Goal: Download file/media

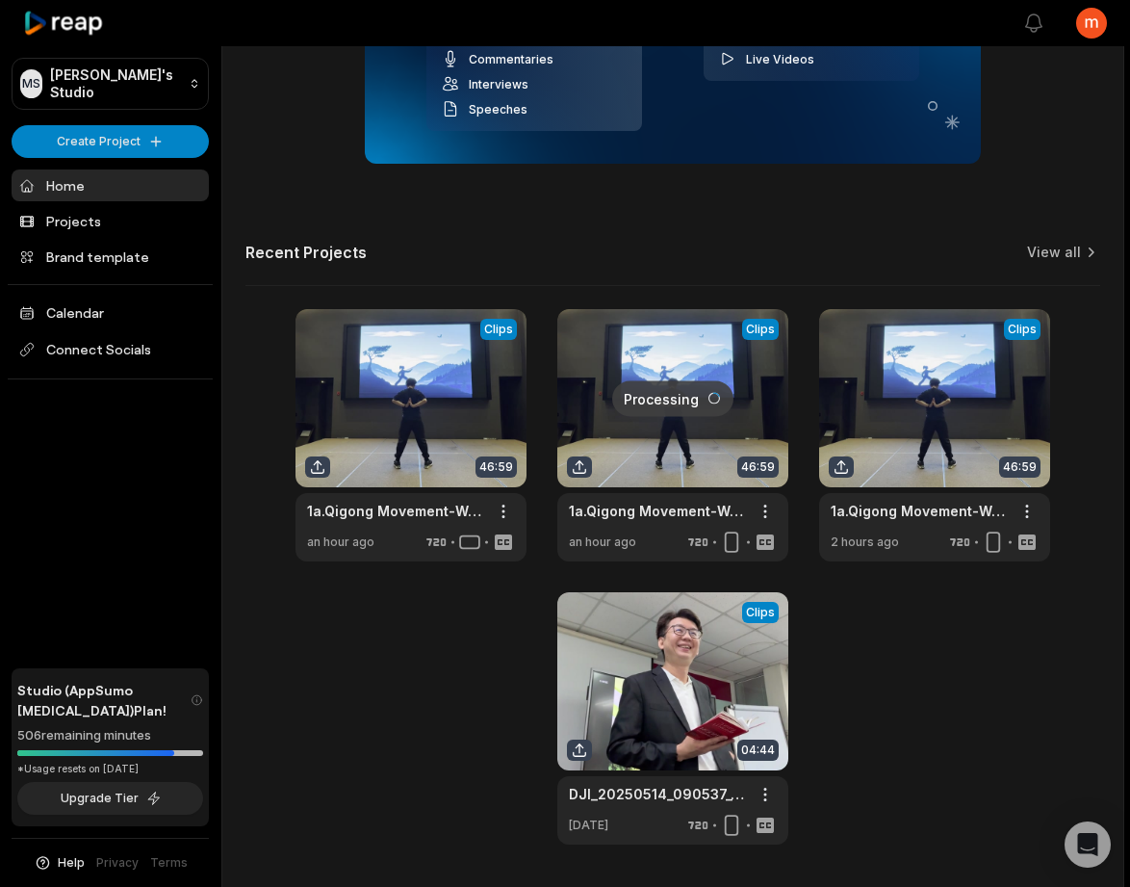
scroll to position [487, 0]
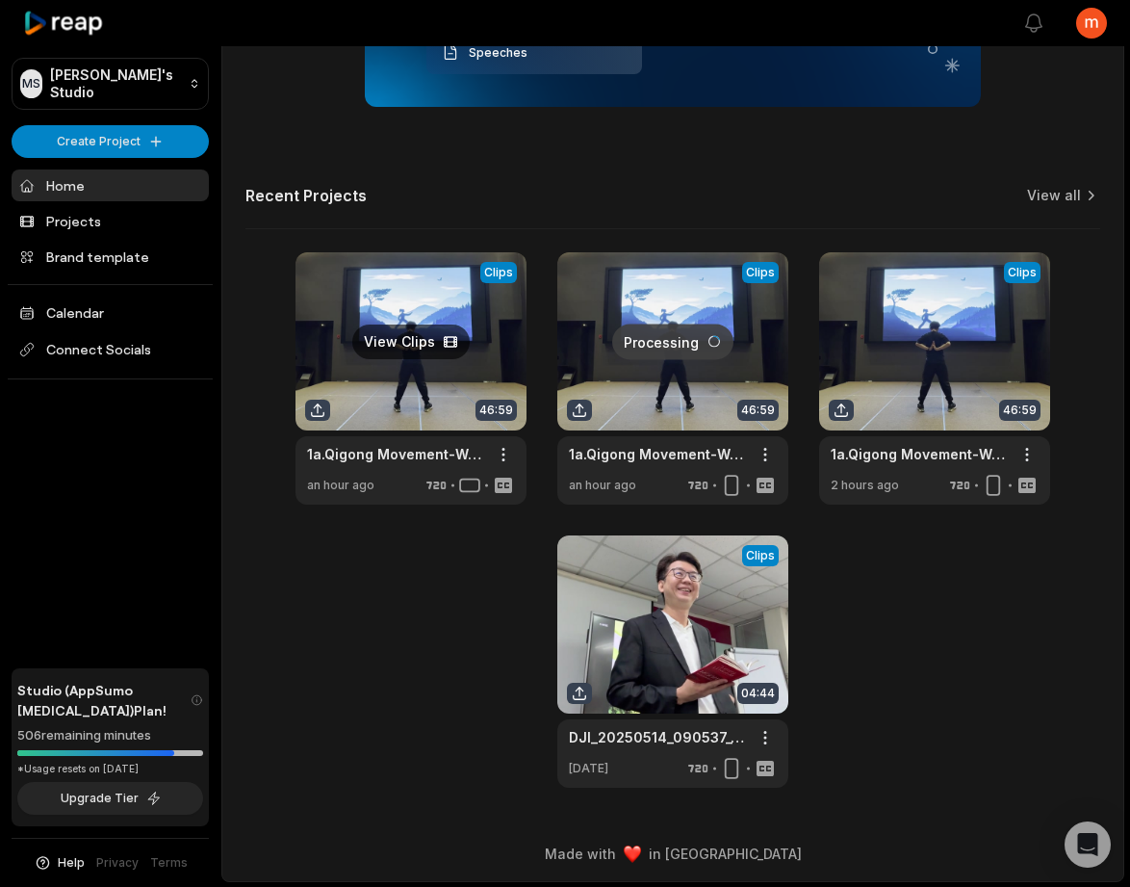
click at [392, 395] on link at bounding box center [411, 378] width 231 height 252
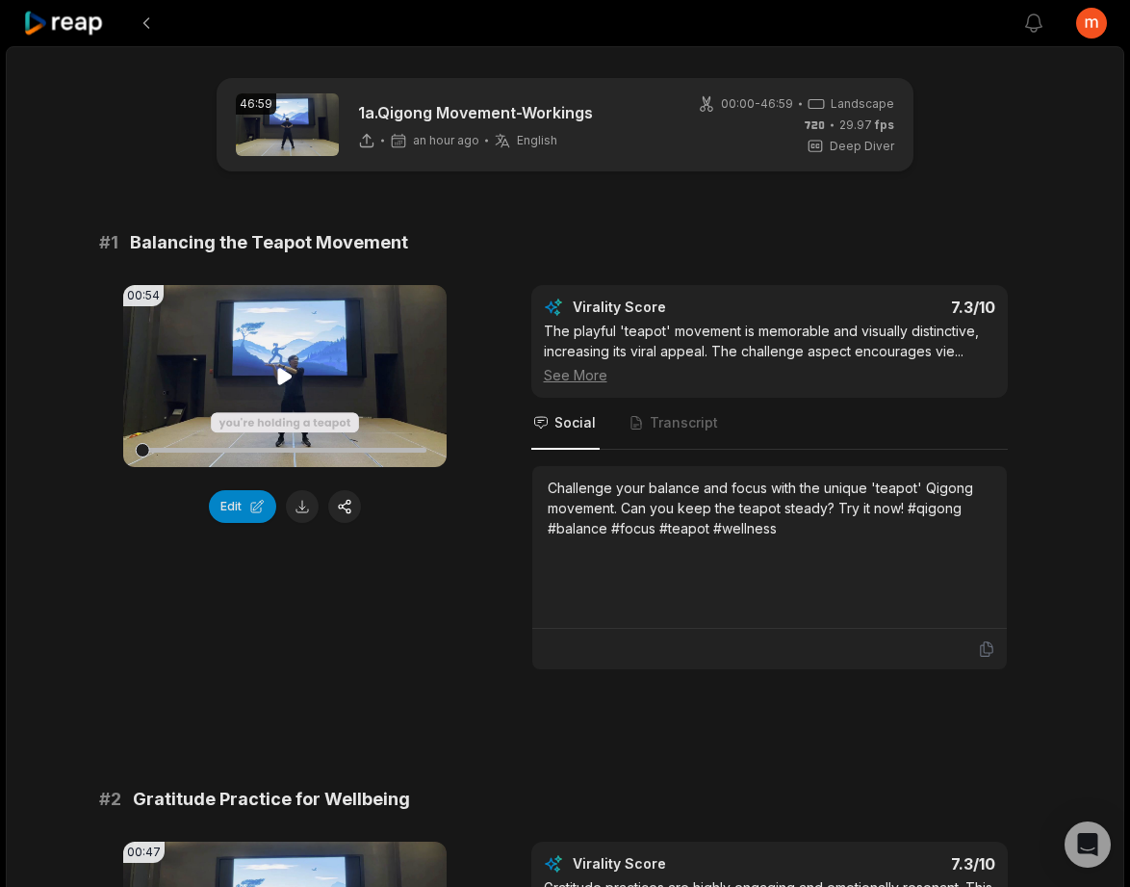
click at [281, 379] on icon at bounding box center [284, 376] width 14 height 16
click at [302, 513] on button at bounding box center [302, 506] width 33 height 33
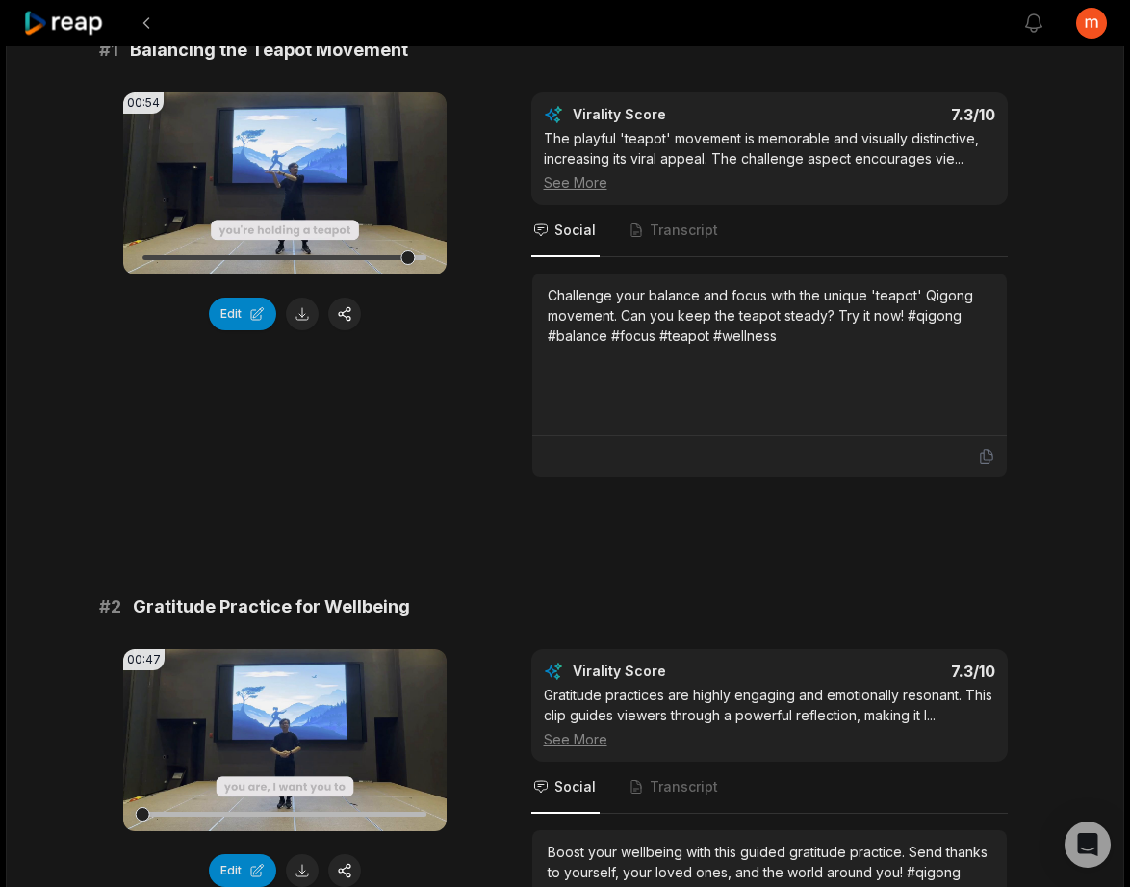
scroll to position [427, 0]
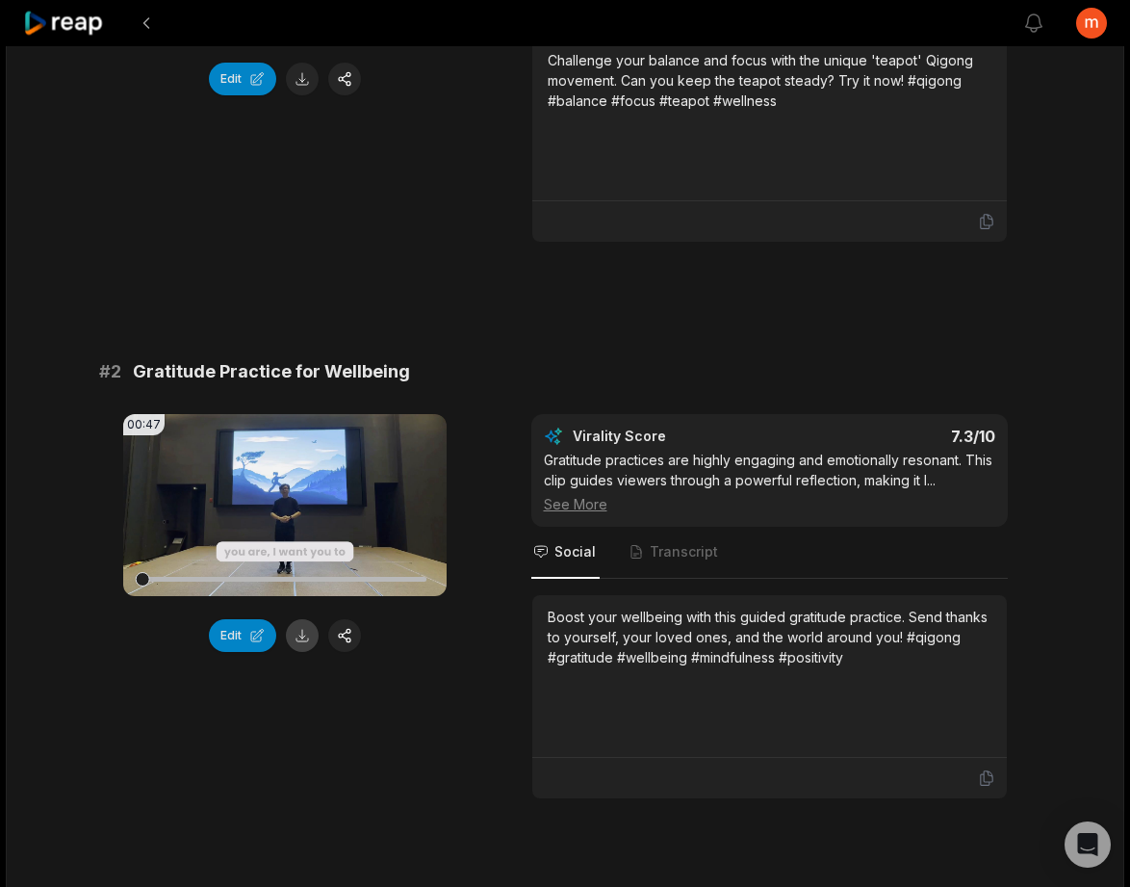
click at [307, 639] on button at bounding box center [302, 635] width 33 height 33
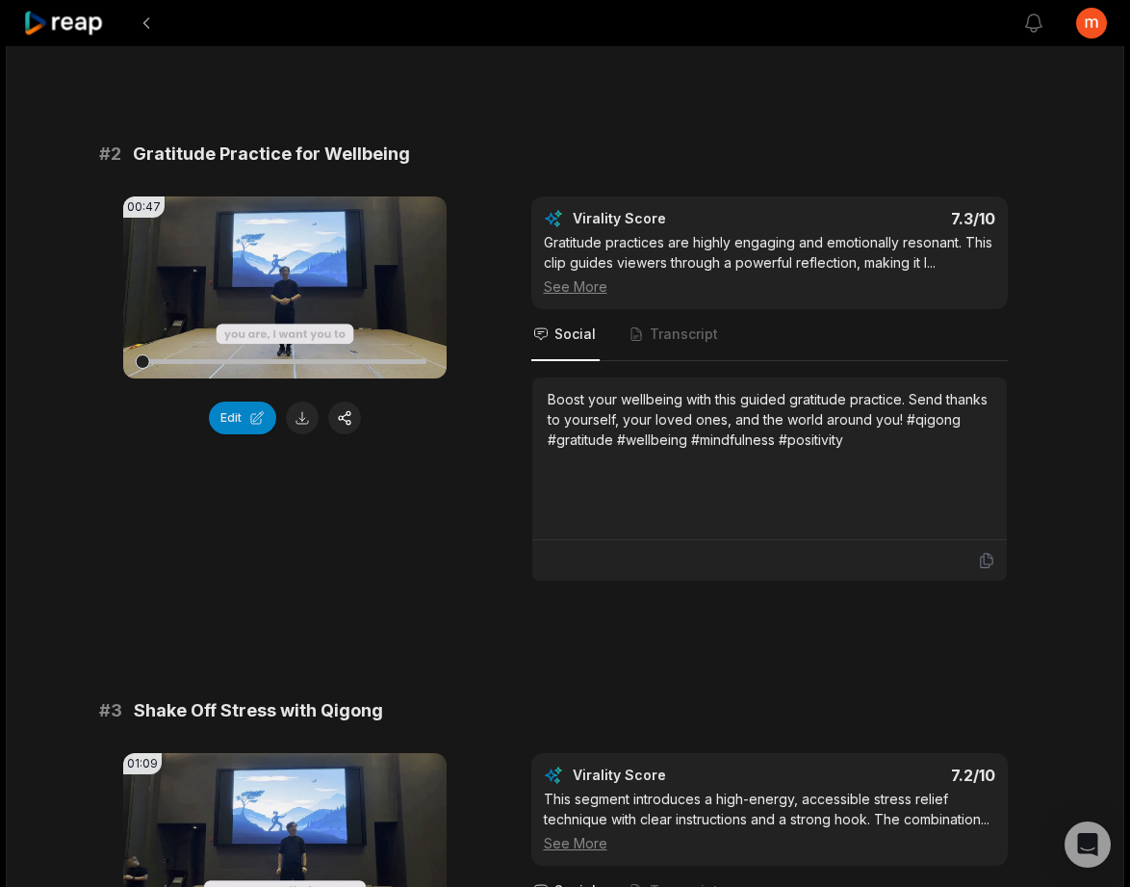
scroll to position [965, 0]
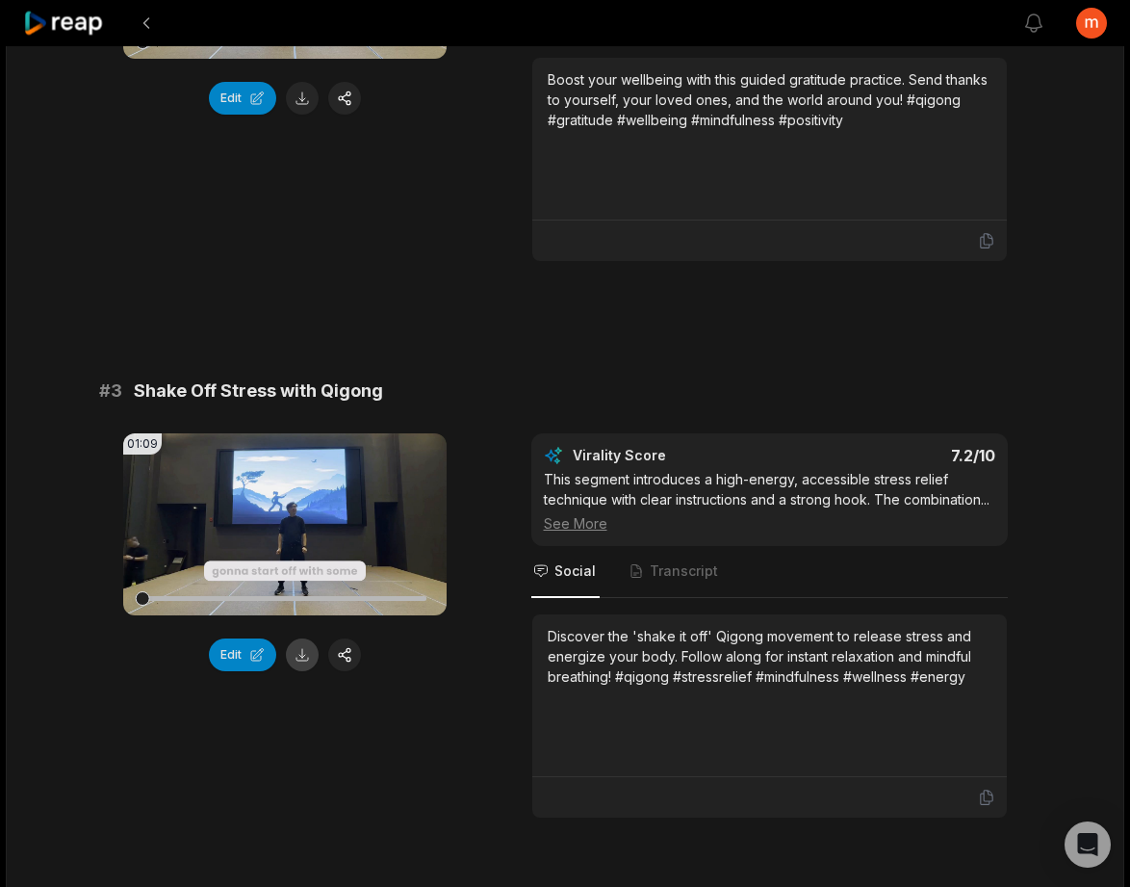
click at [296, 656] on button at bounding box center [302, 654] width 33 height 33
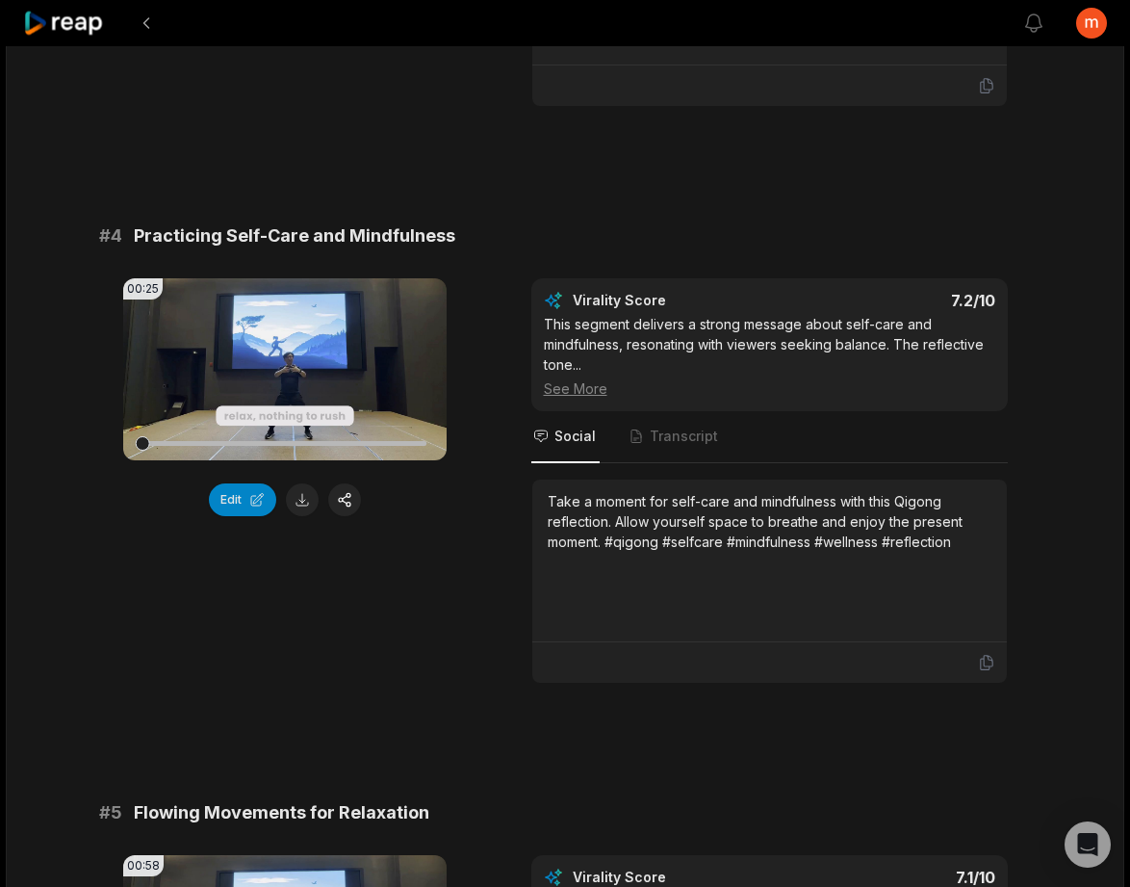
scroll to position [1873, 0]
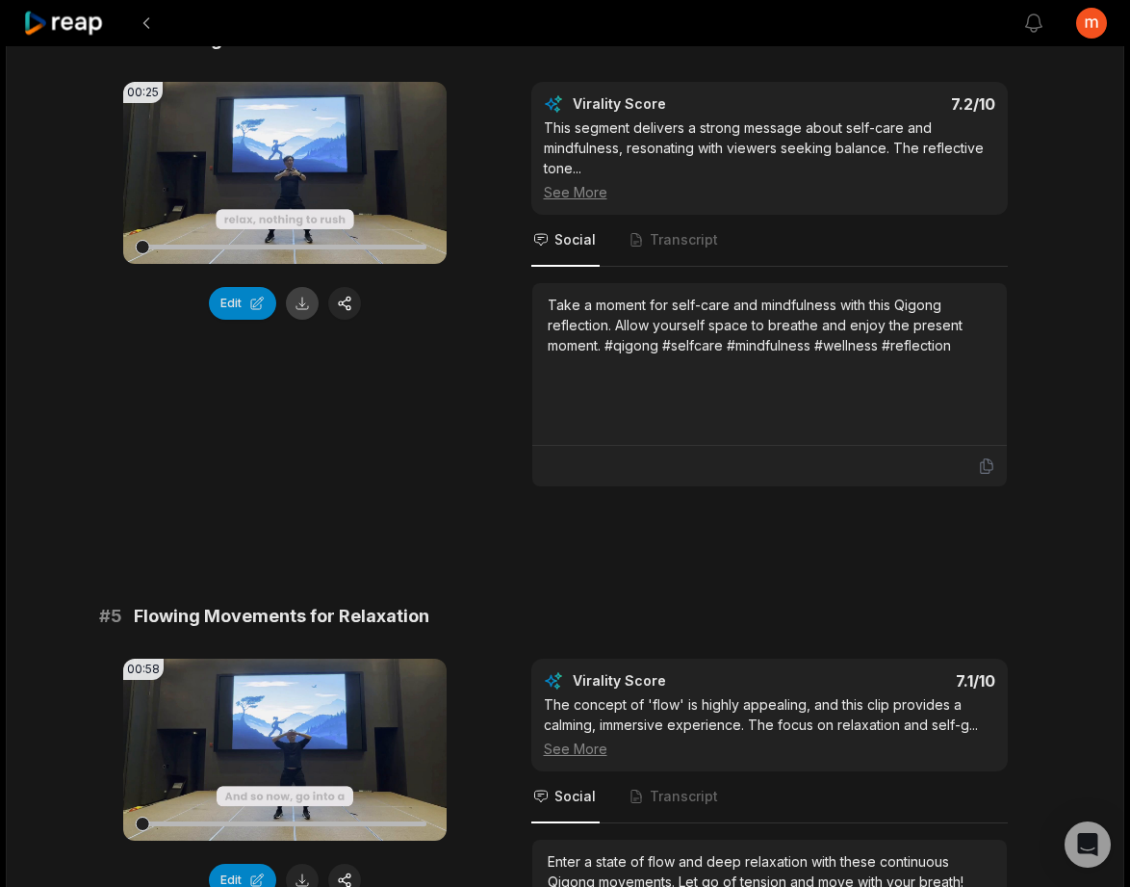
click at [301, 320] on button at bounding box center [302, 303] width 33 height 33
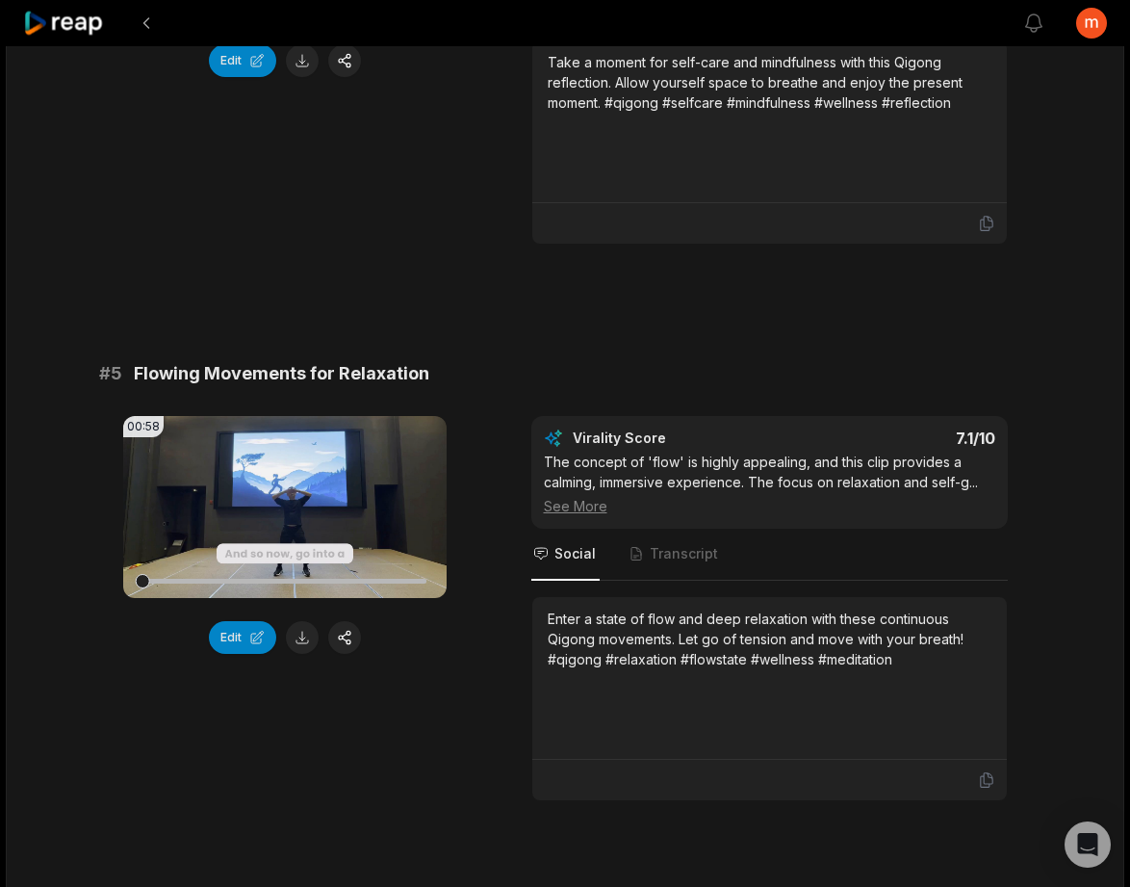
scroll to position [2377, 0]
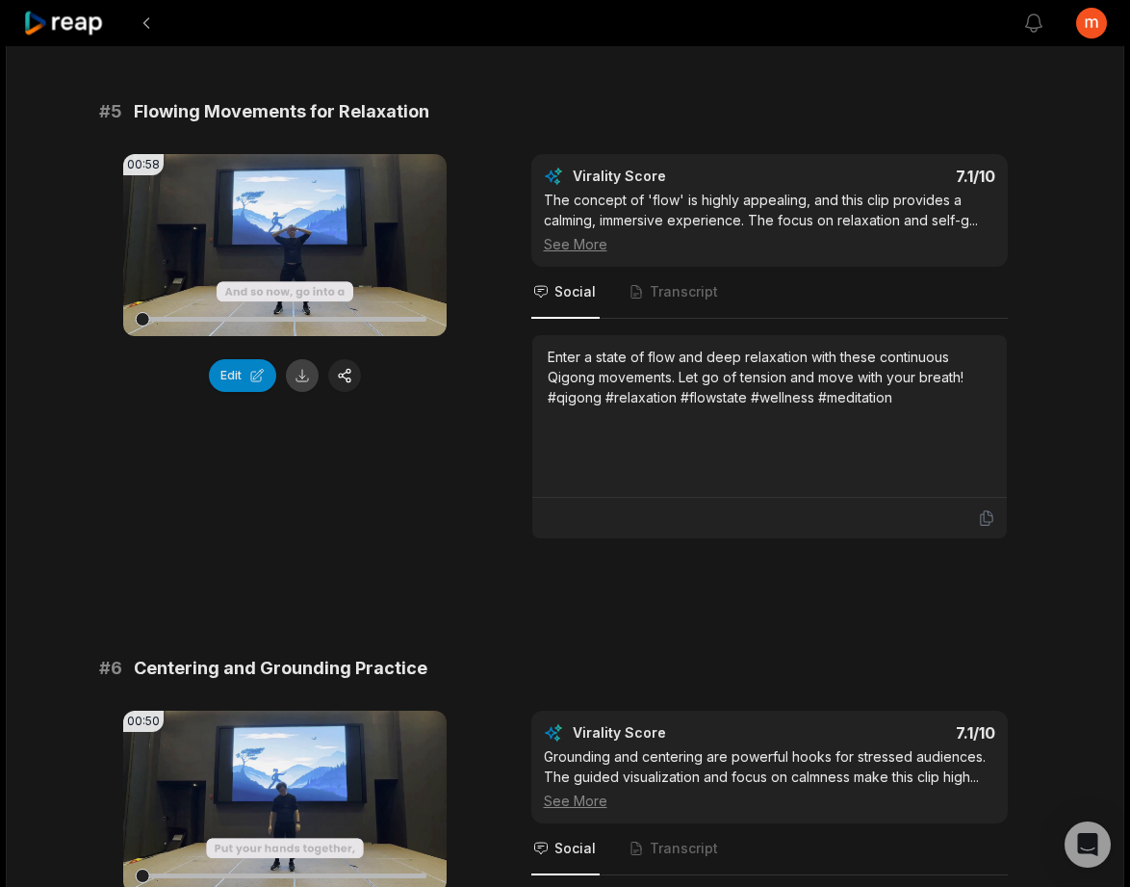
click at [298, 392] on button at bounding box center [302, 375] width 33 height 33
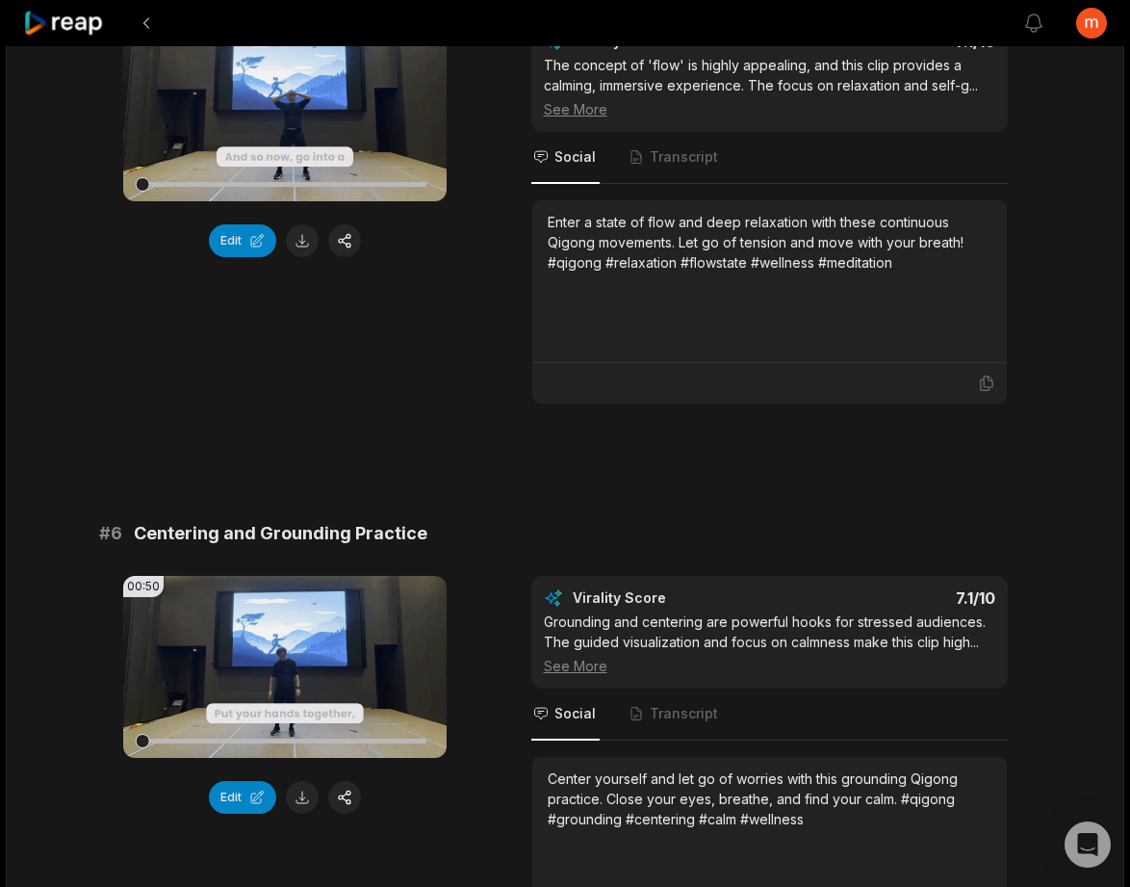
scroll to position [2831, 0]
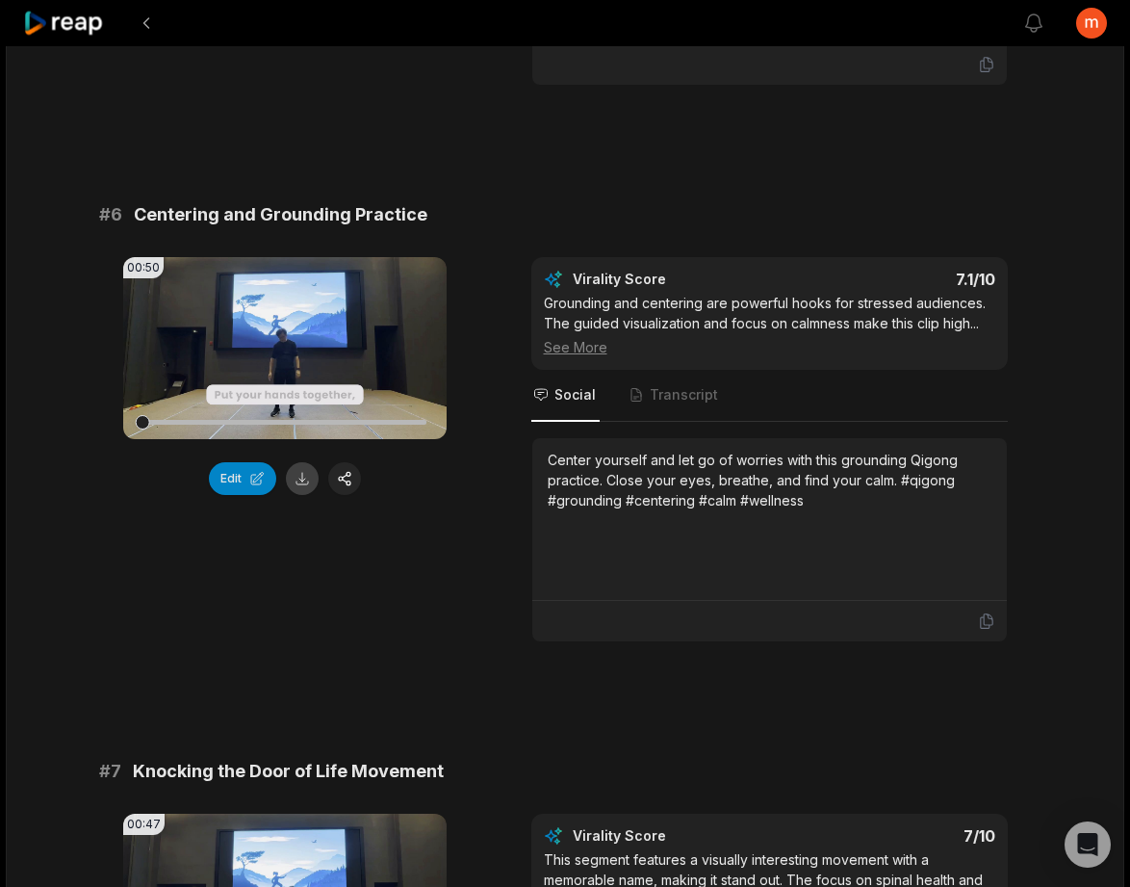
click at [298, 495] on button at bounding box center [302, 478] width 33 height 33
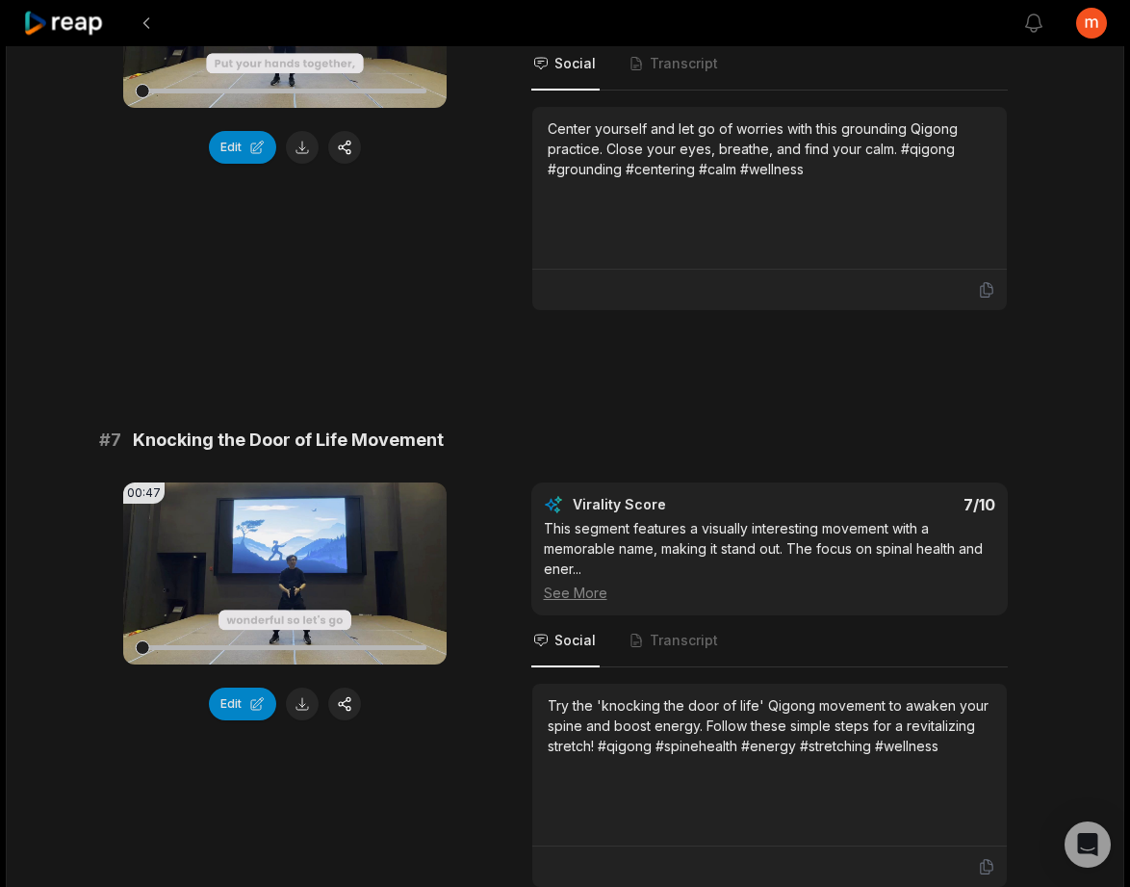
scroll to position [3270, 0]
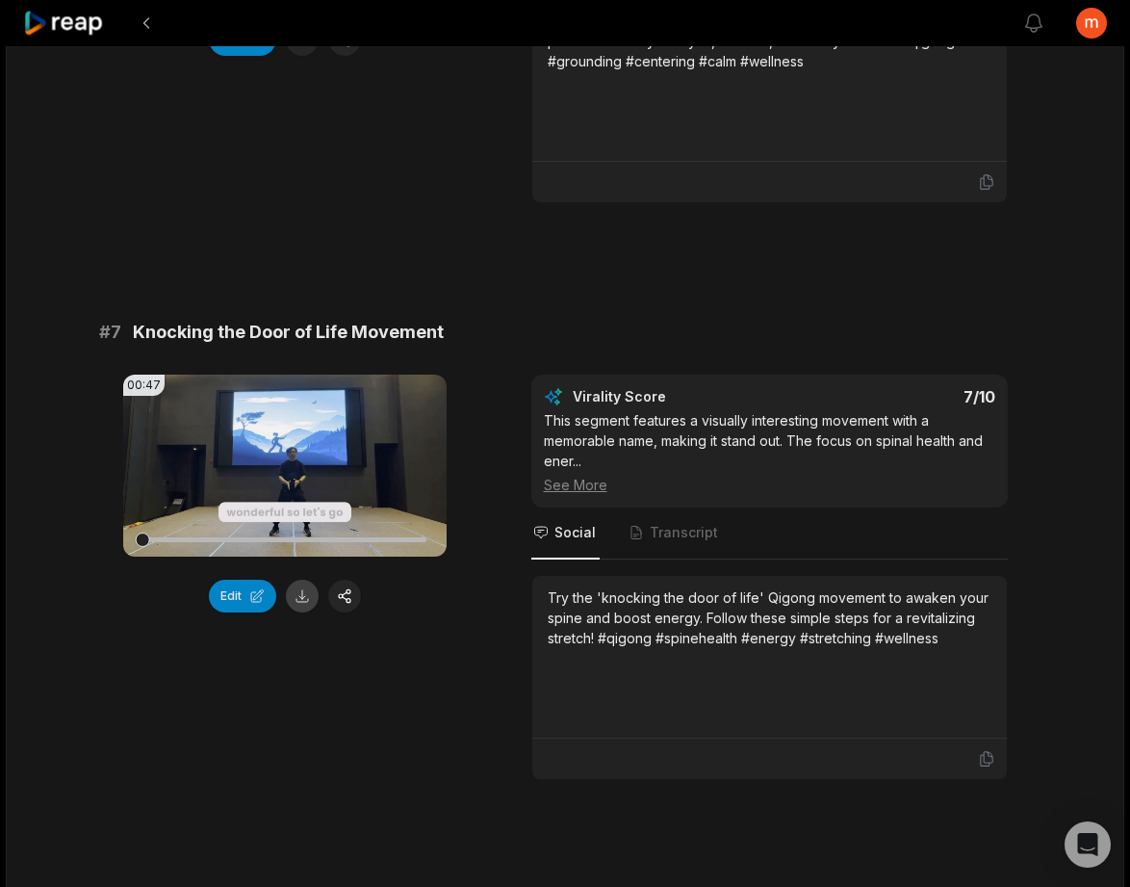
click at [295, 612] on button at bounding box center [302, 596] width 33 height 33
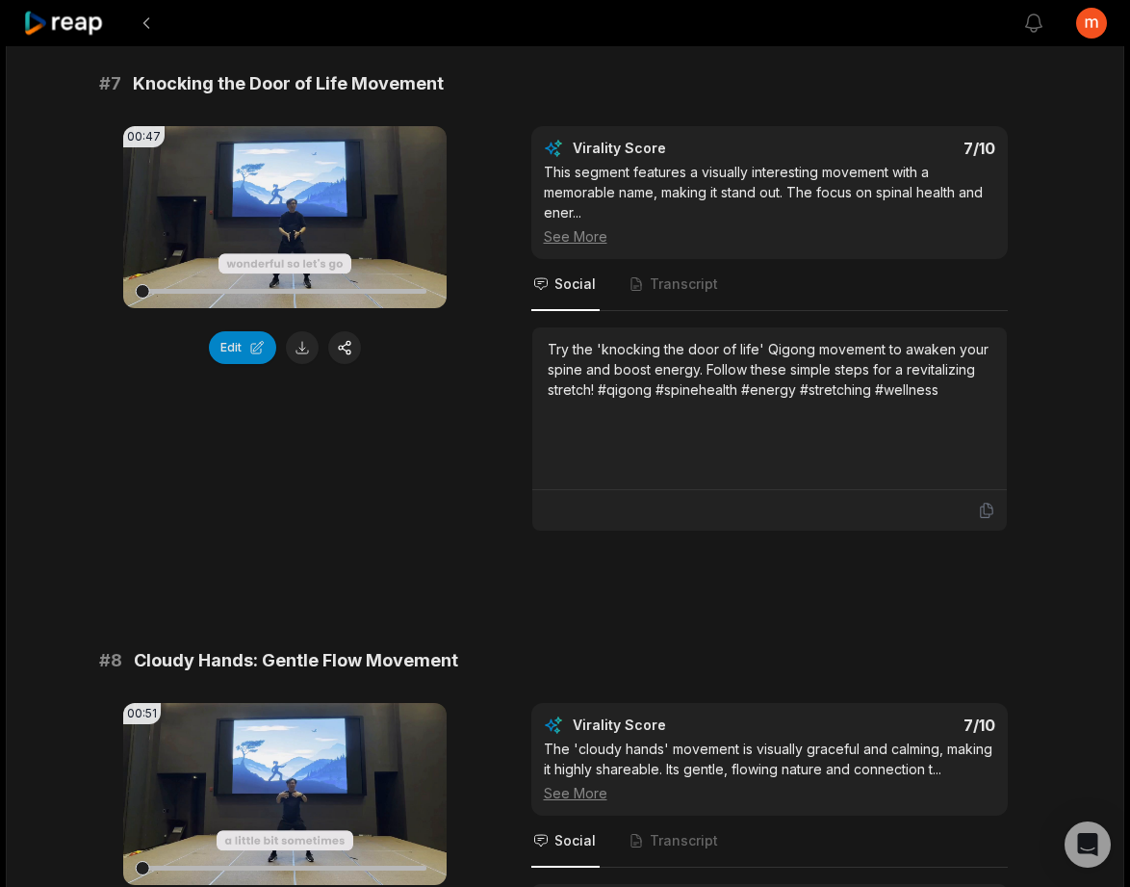
scroll to position [3720, 0]
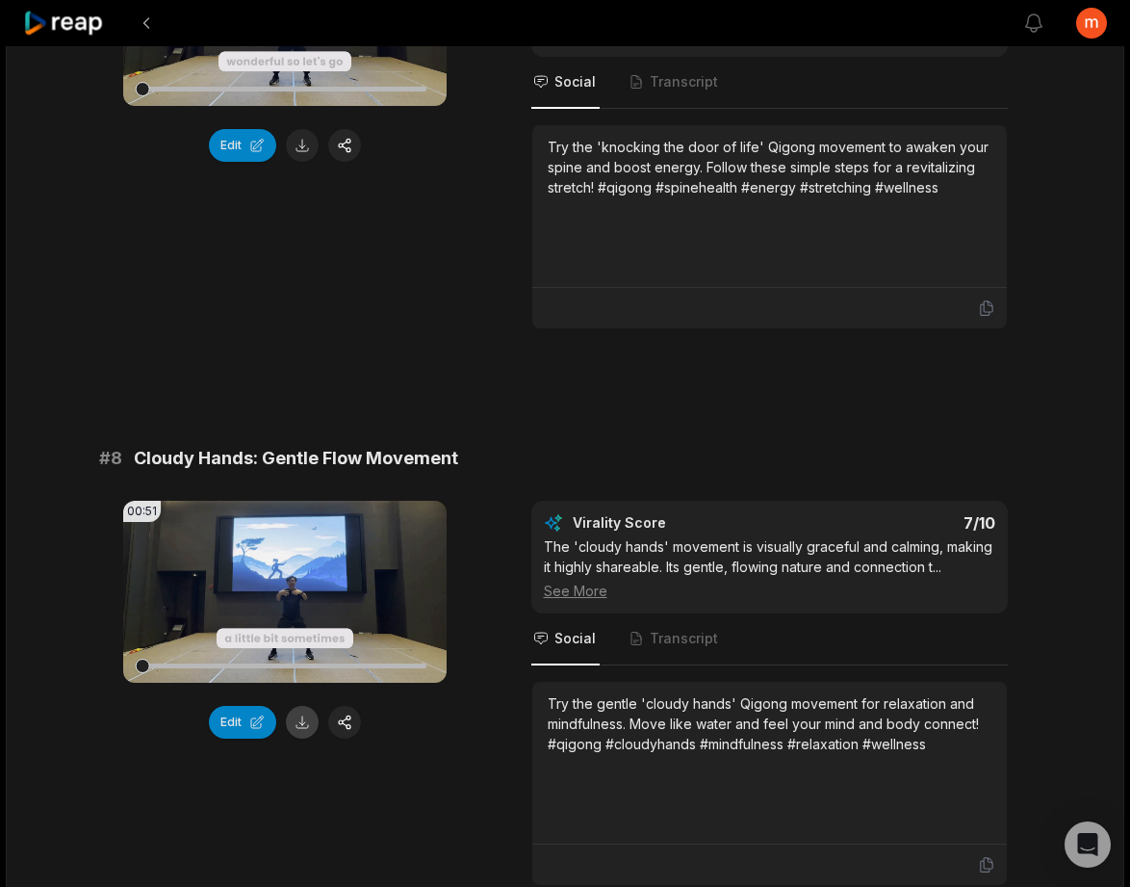
click at [295, 738] on button at bounding box center [302, 722] width 33 height 33
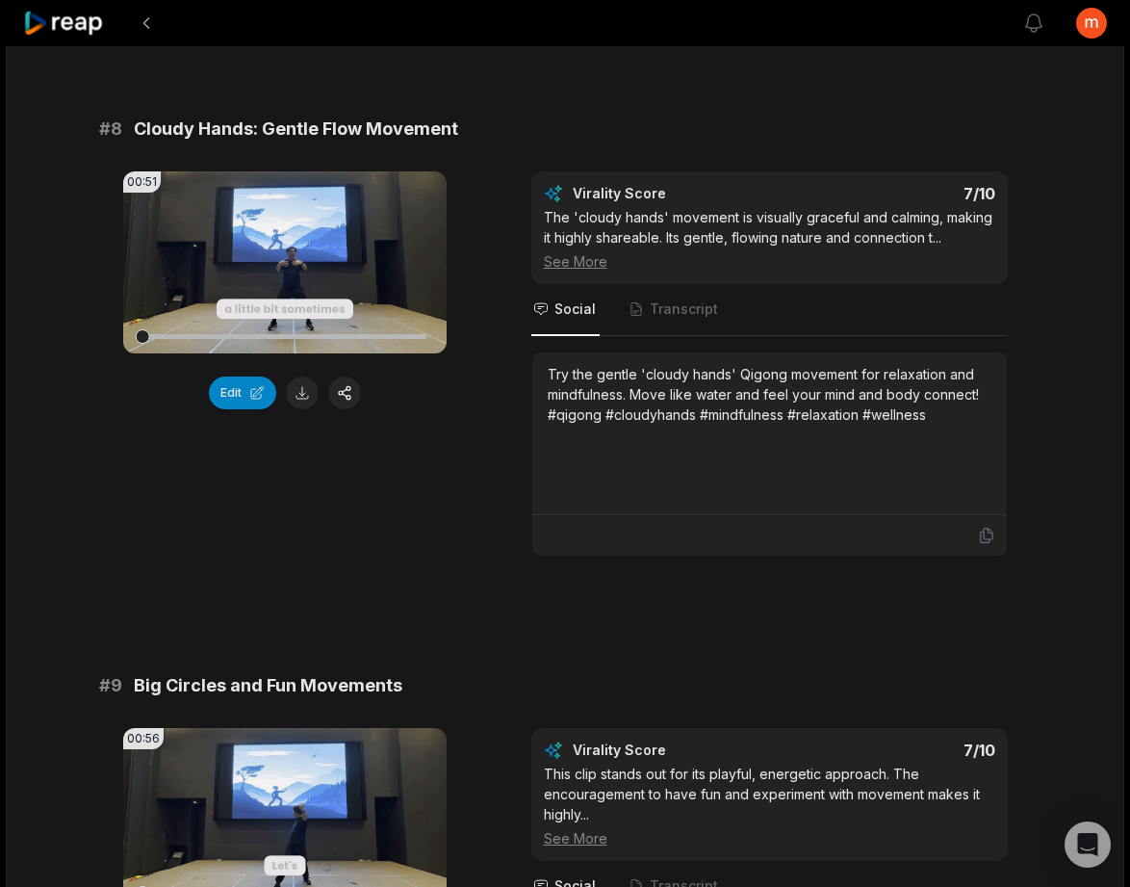
scroll to position [4194, 0]
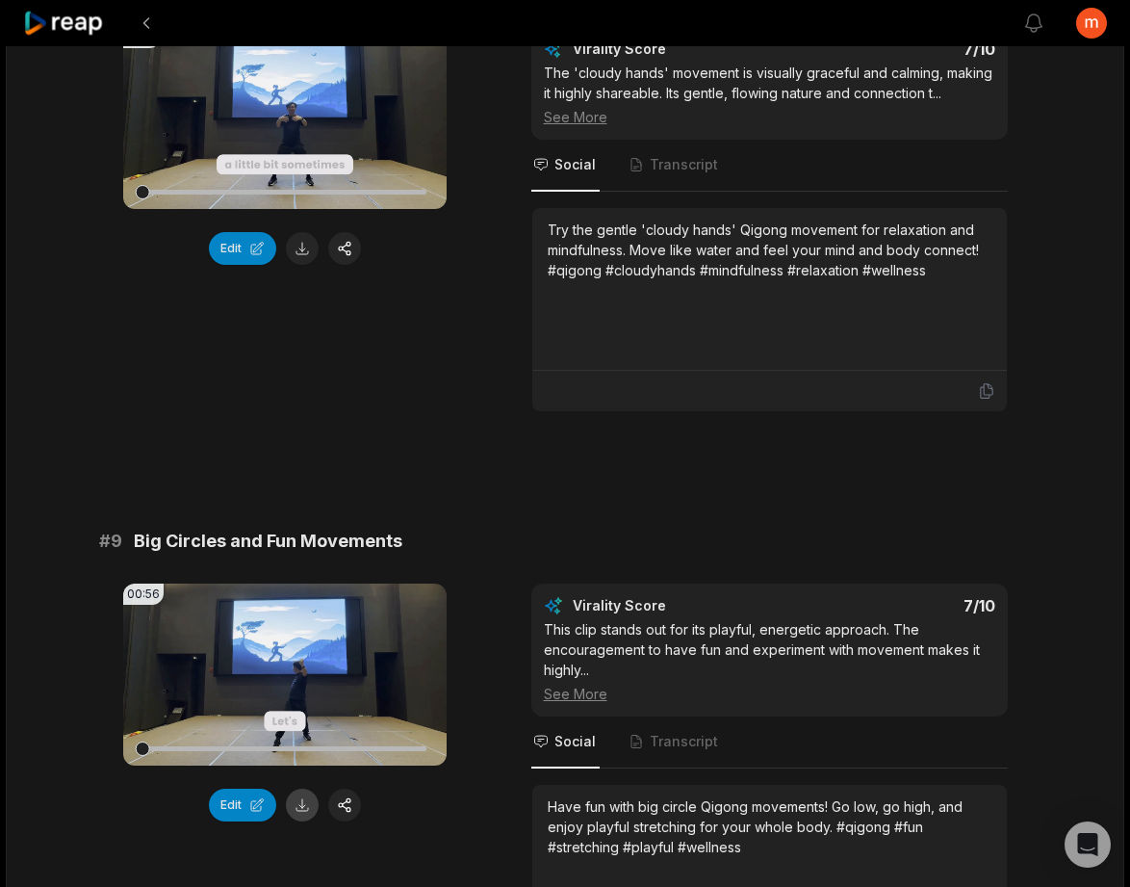
click at [302, 821] on button at bounding box center [302, 805] width 33 height 33
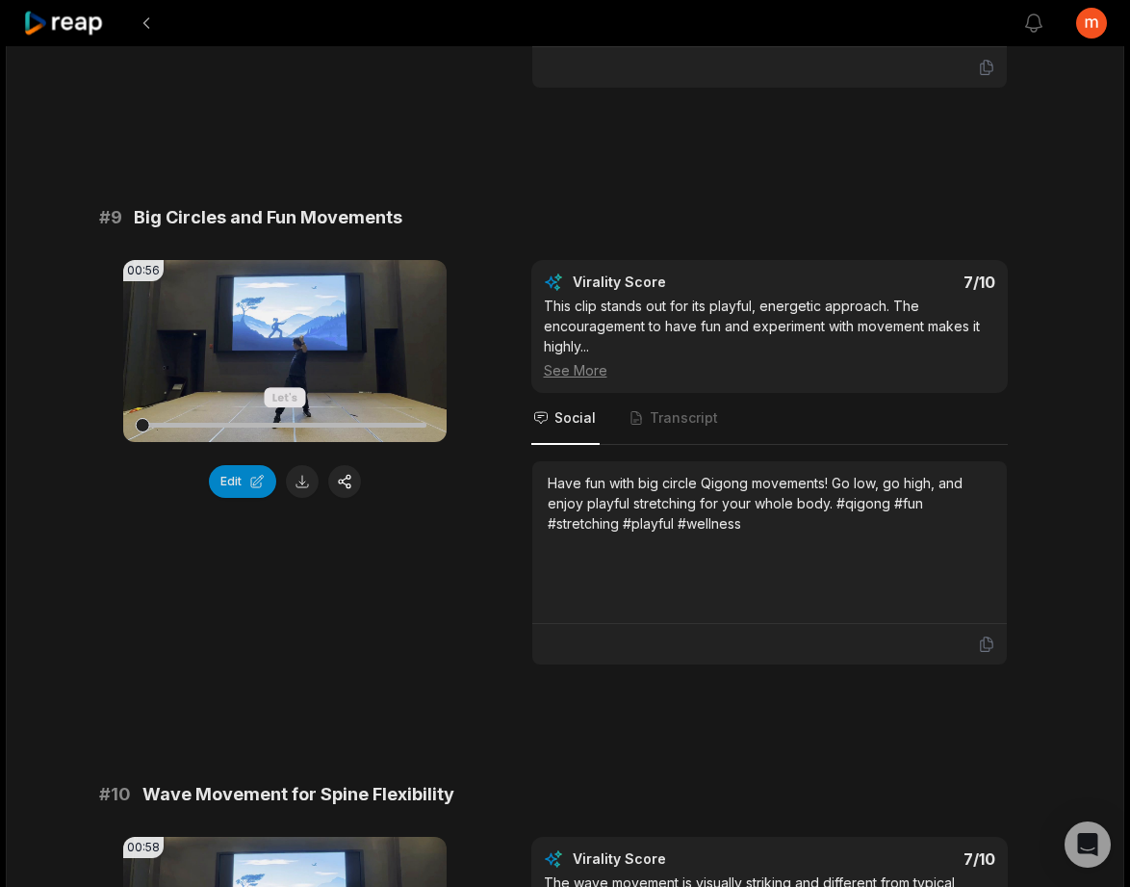
scroll to position [4898, 0]
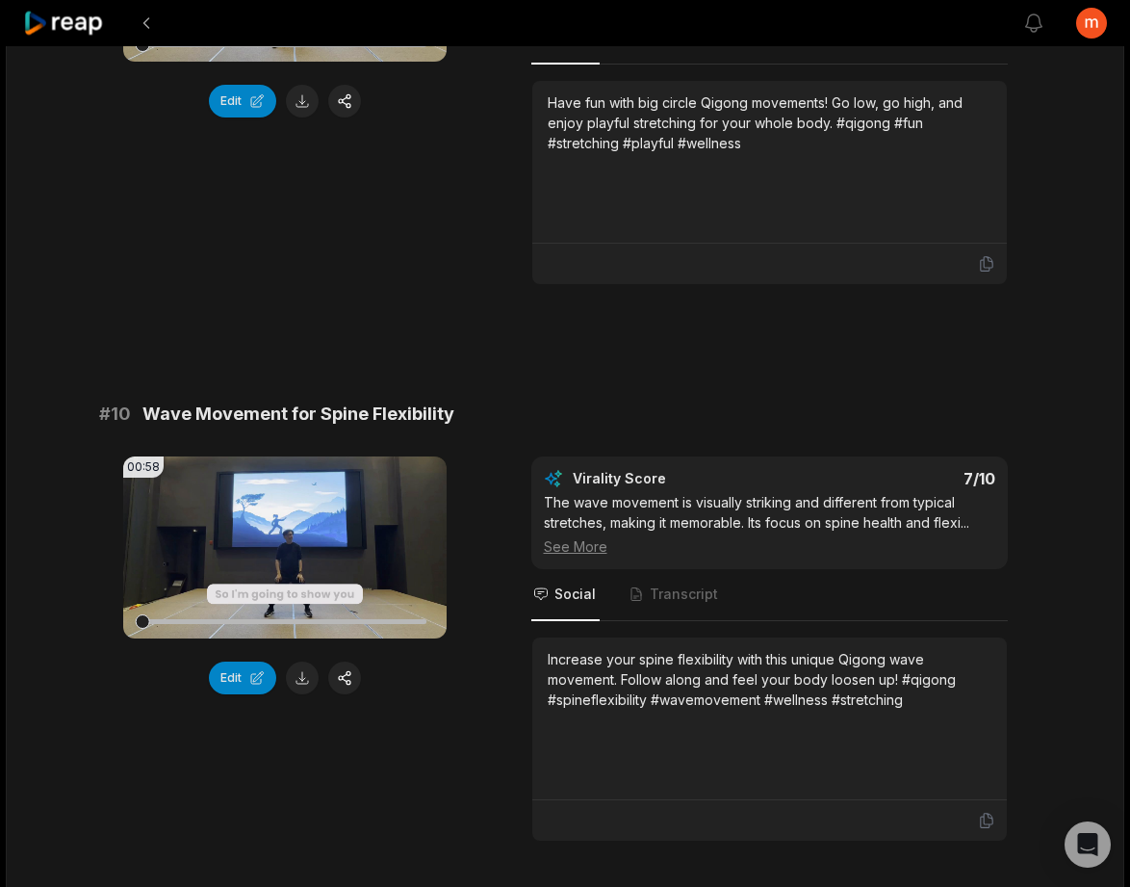
click at [303, 694] on button at bounding box center [302, 677] width 33 height 33
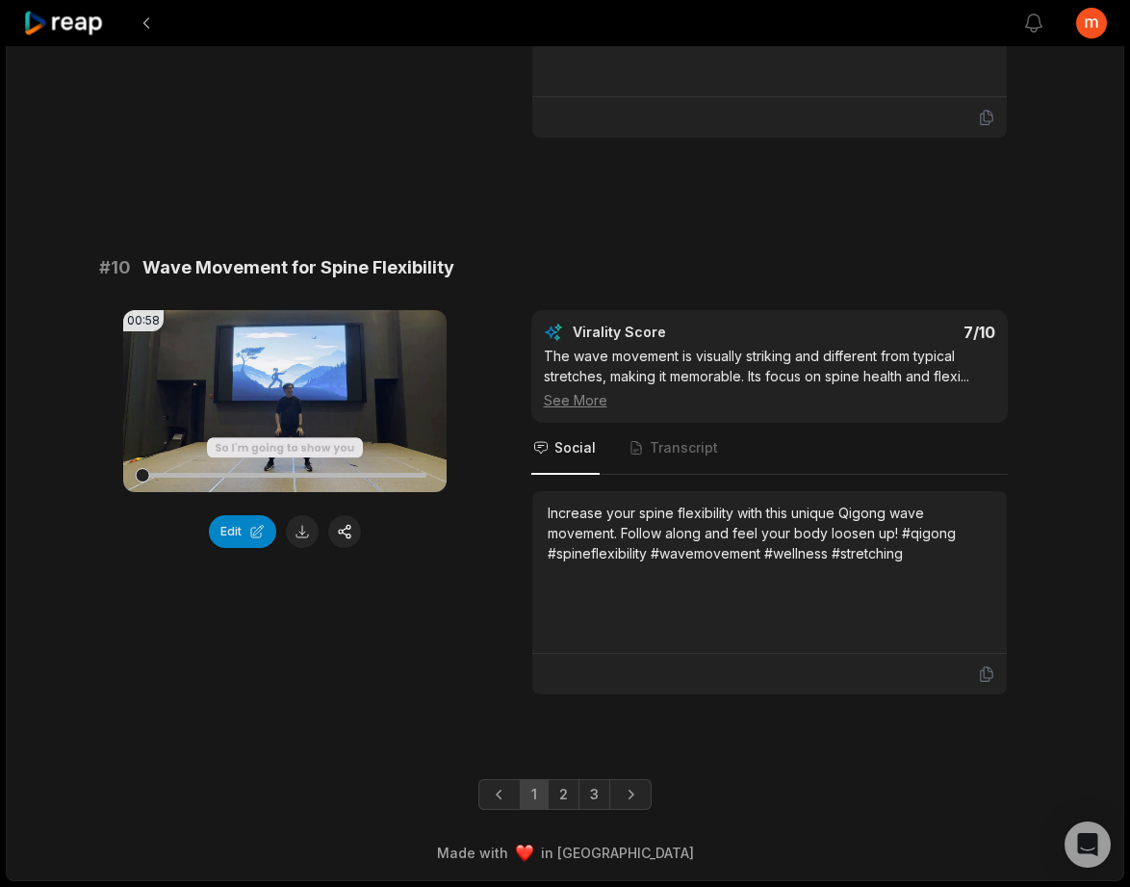
scroll to position [5064, 0]
click at [640, 795] on link "Next page" at bounding box center [630, 794] width 42 height 31
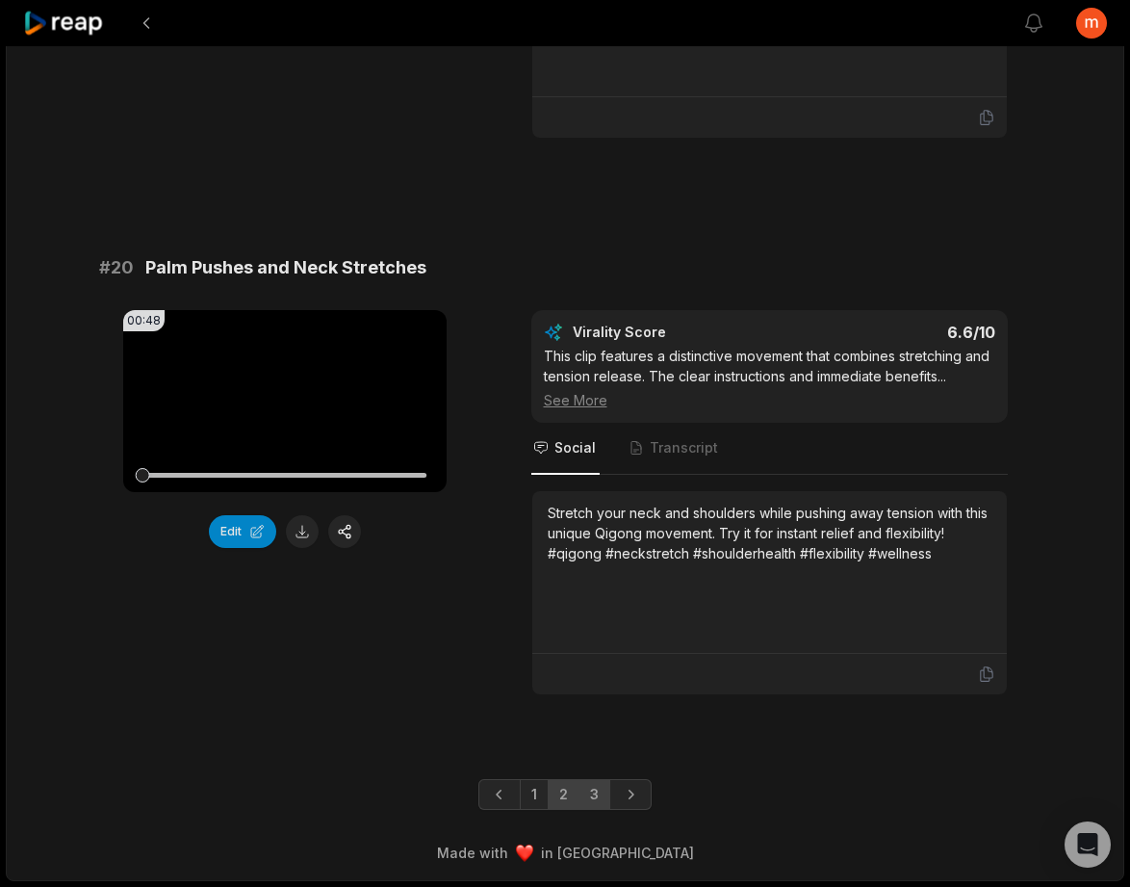
click at [603, 799] on link "3" at bounding box center [595, 794] width 32 height 31
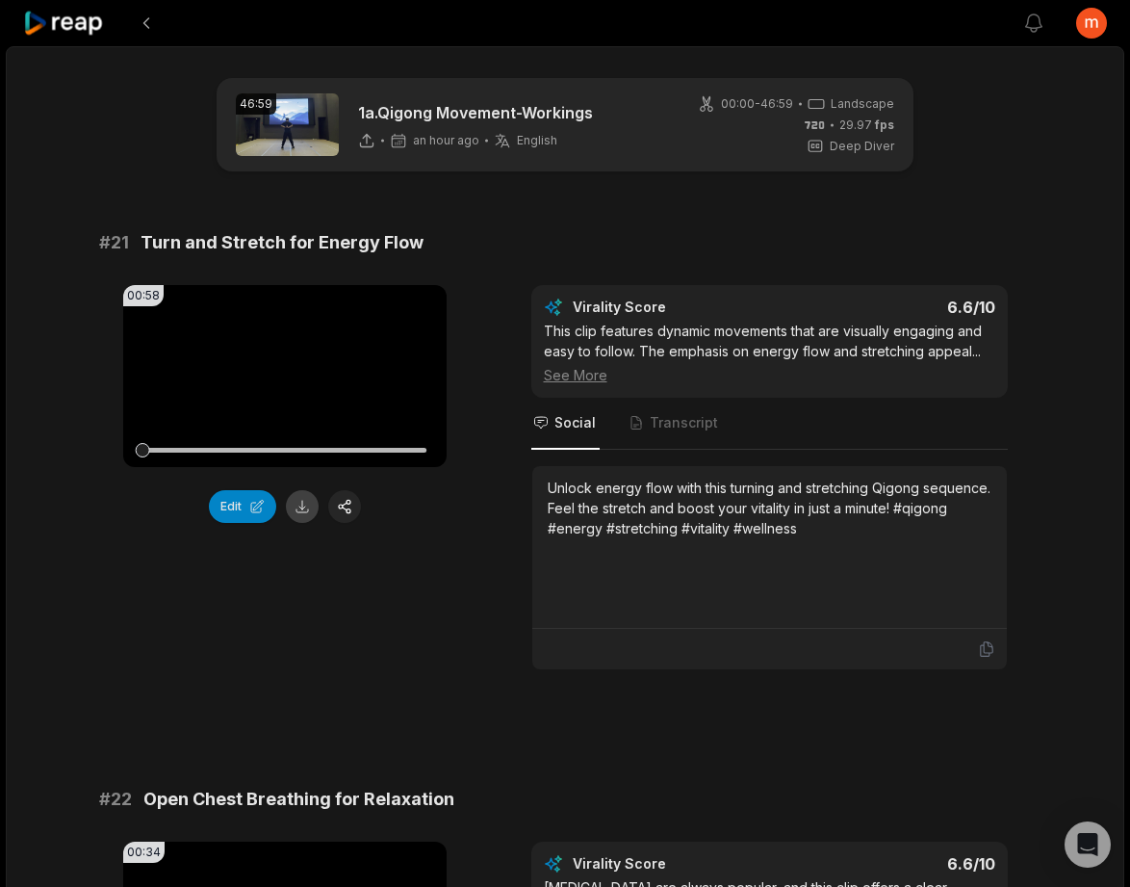
click at [307, 512] on button at bounding box center [302, 506] width 33 height 33
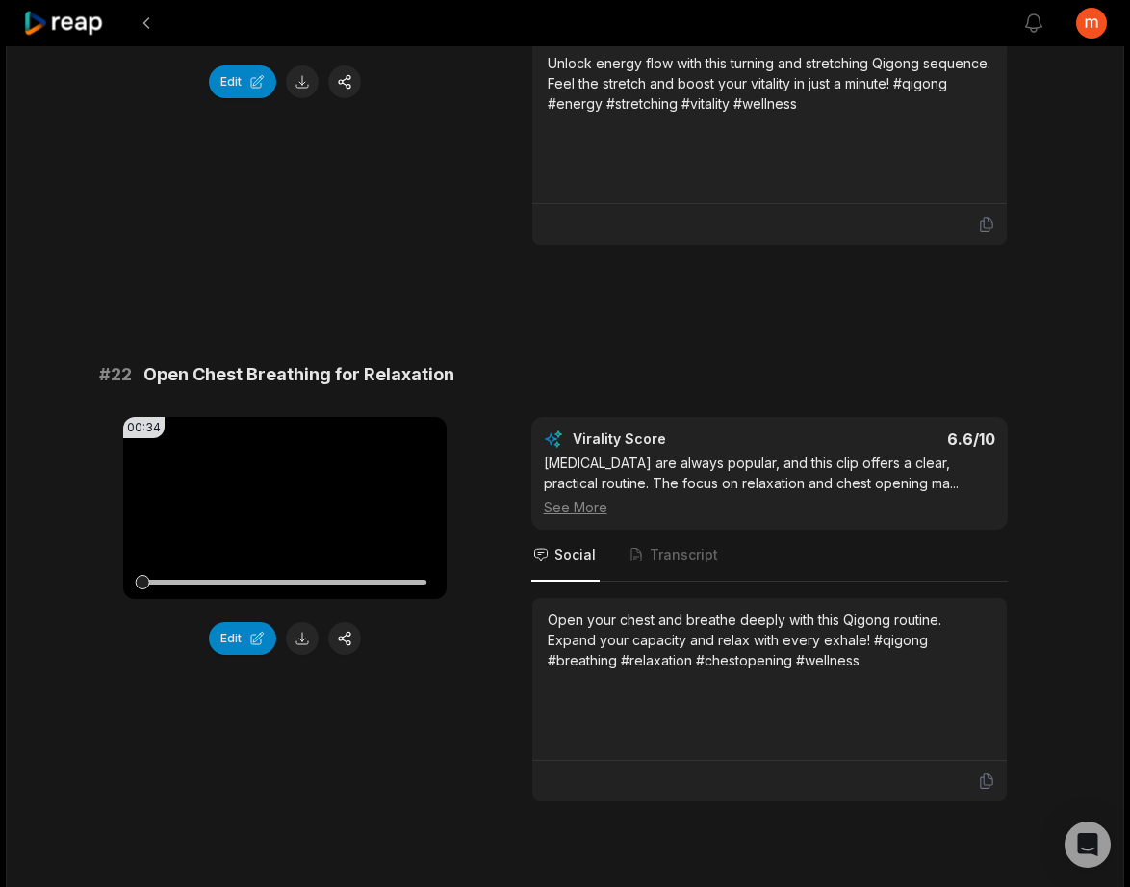
scroll to position [553, 0]
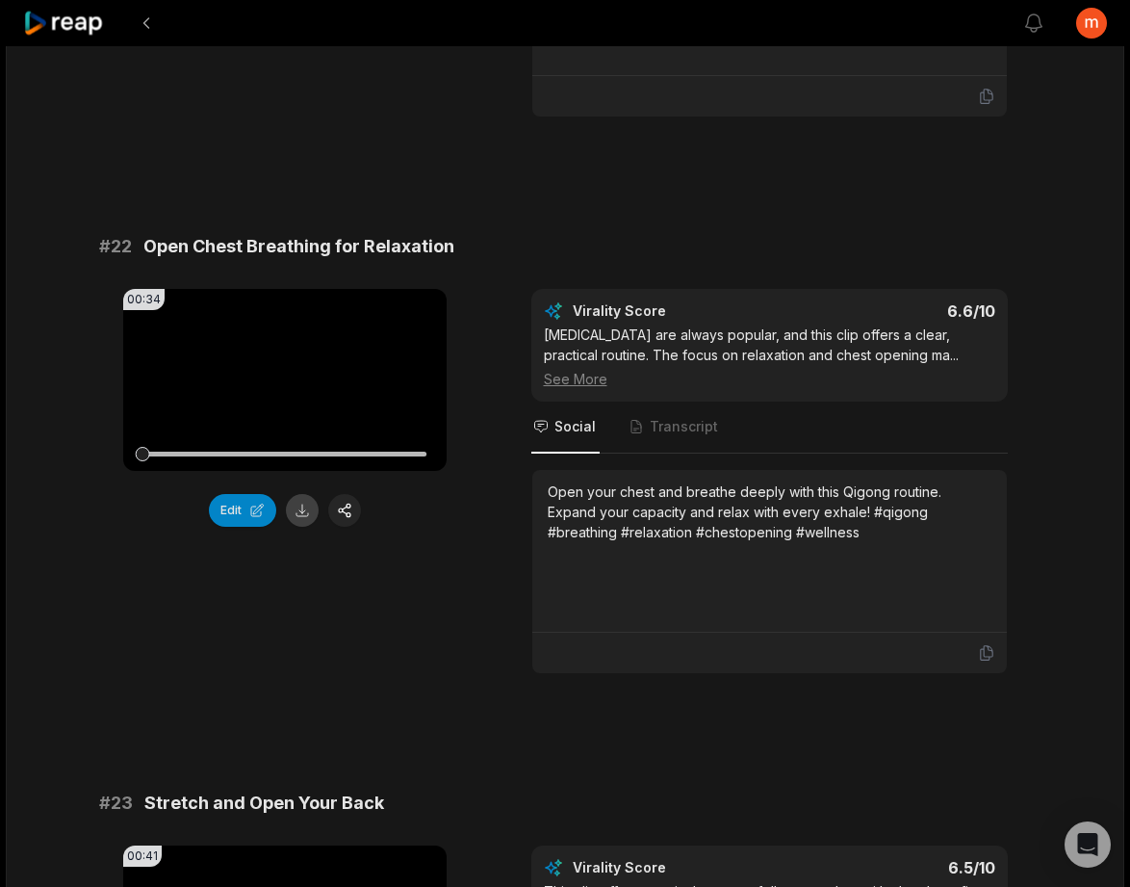
click at [297, 517] on button at bounding box center [302, 510] width 33 height 33
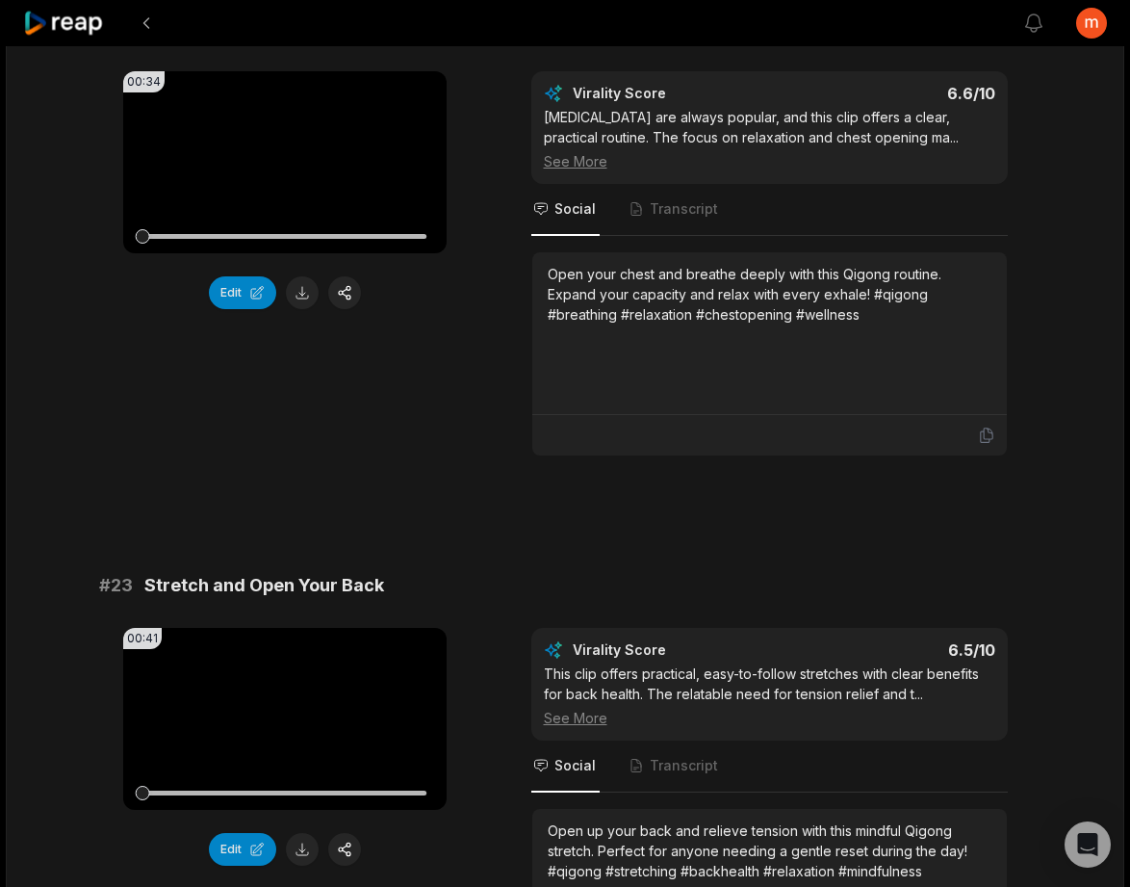
scroll to position [774, 0]
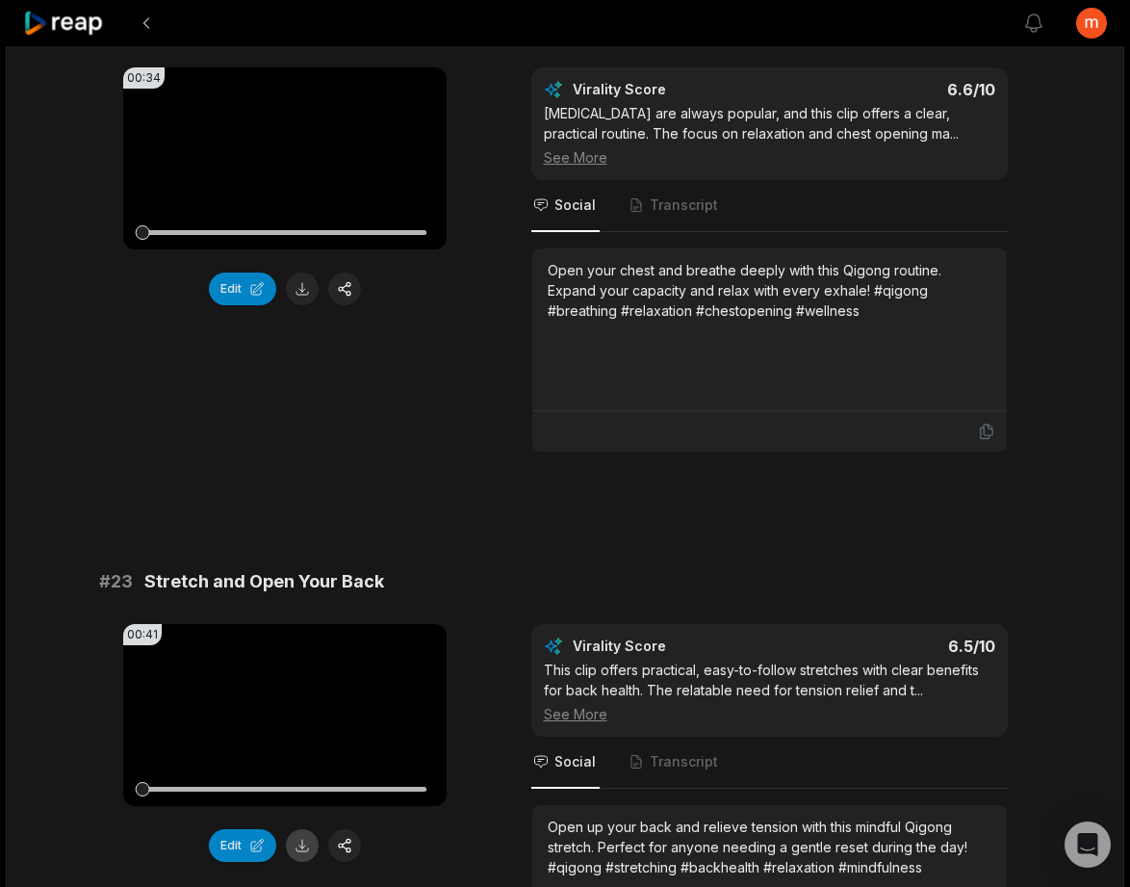
click at [305, 850] on button at bounding box center [302, 845] width 33 height 33
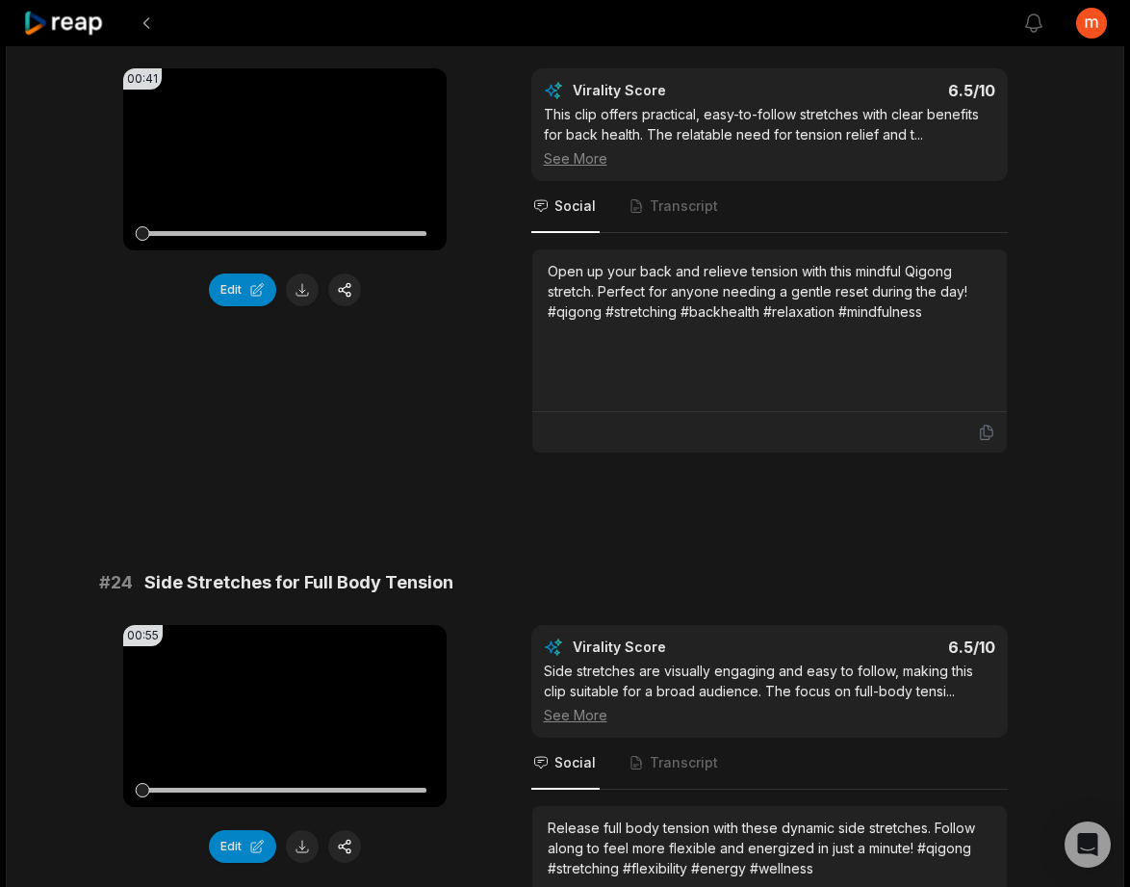
scroll to position [1504, 0]
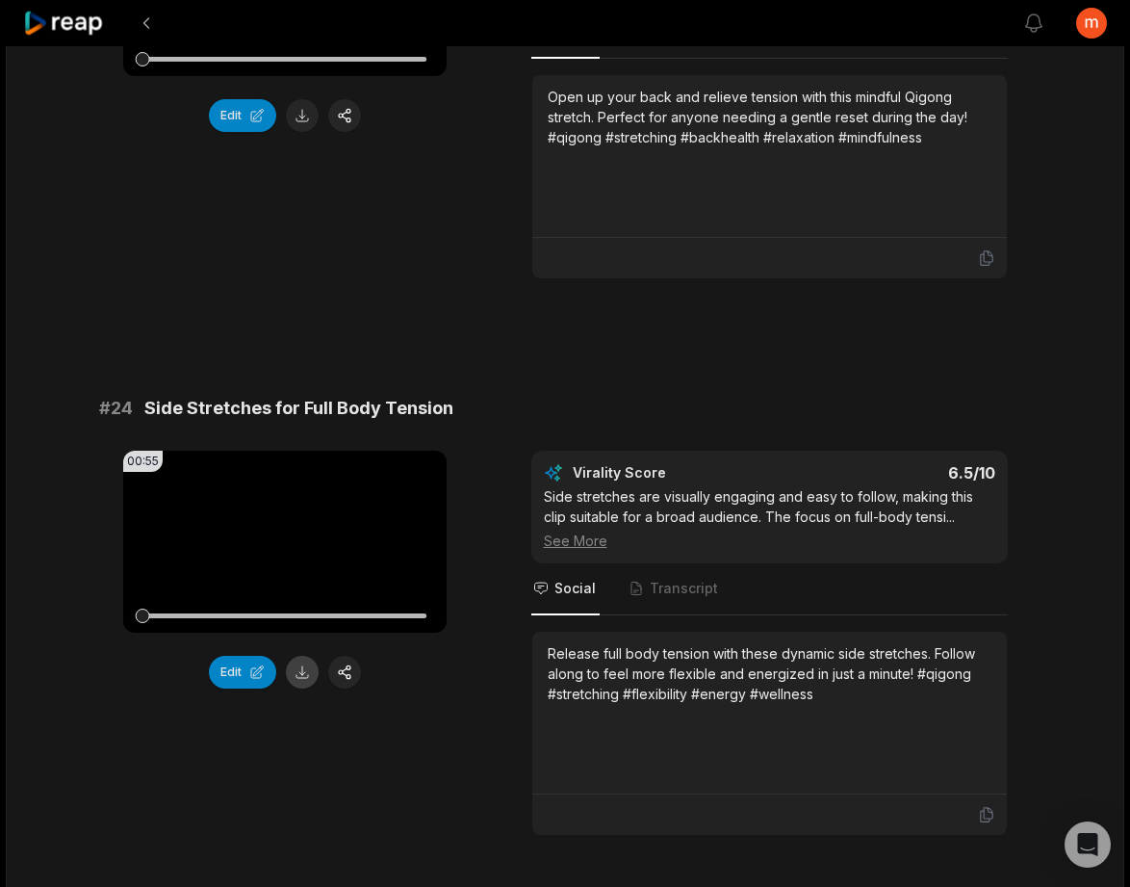
click at [302, 679] on button at bounding box center [302, 672] width 33 height 33
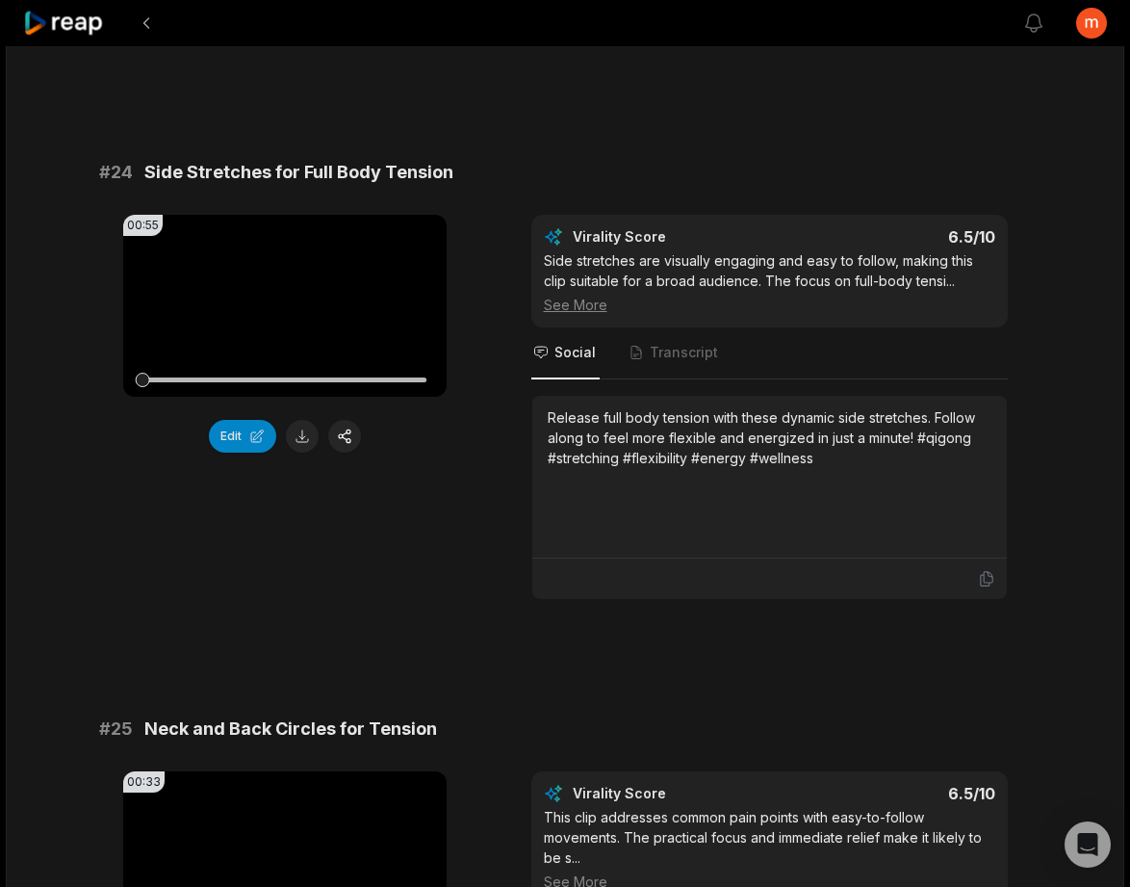
scroll to position [2018, 0]
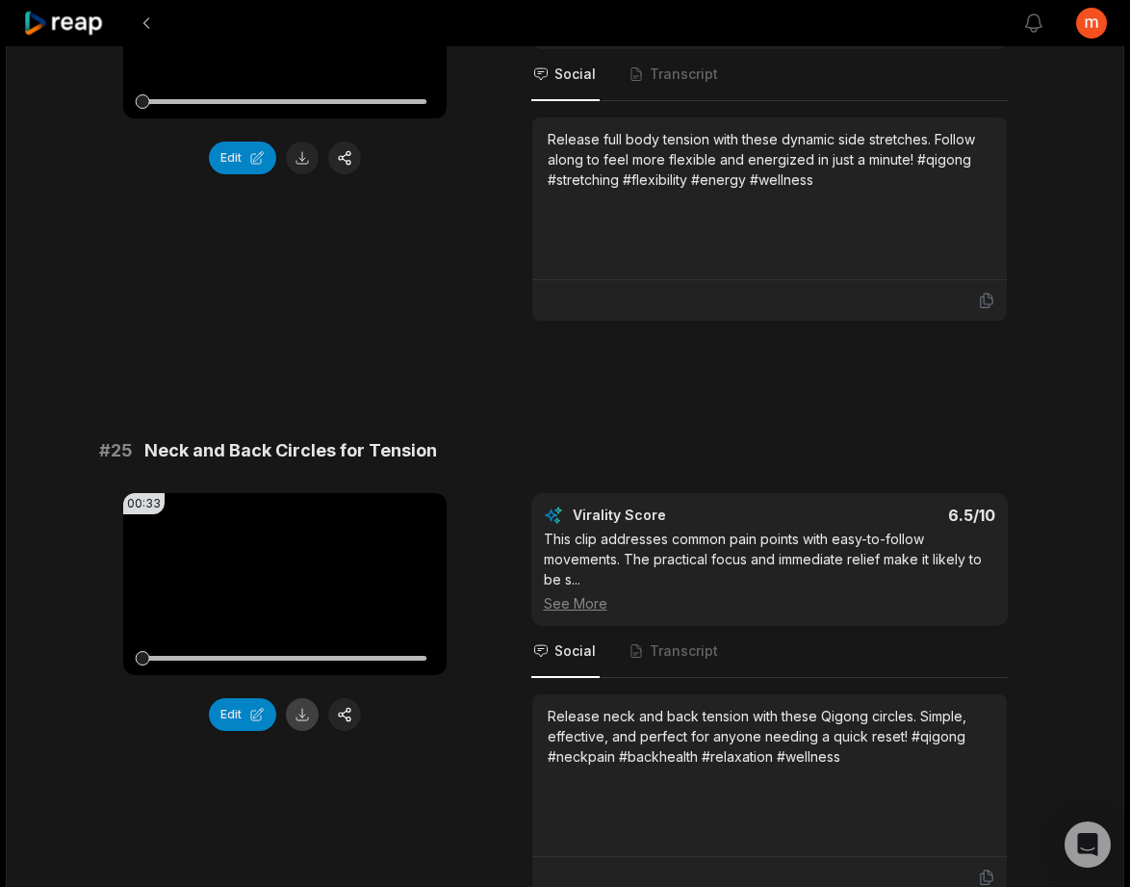
click at [305, 716] on button at bounding box center [302, 714] width 33 height 33
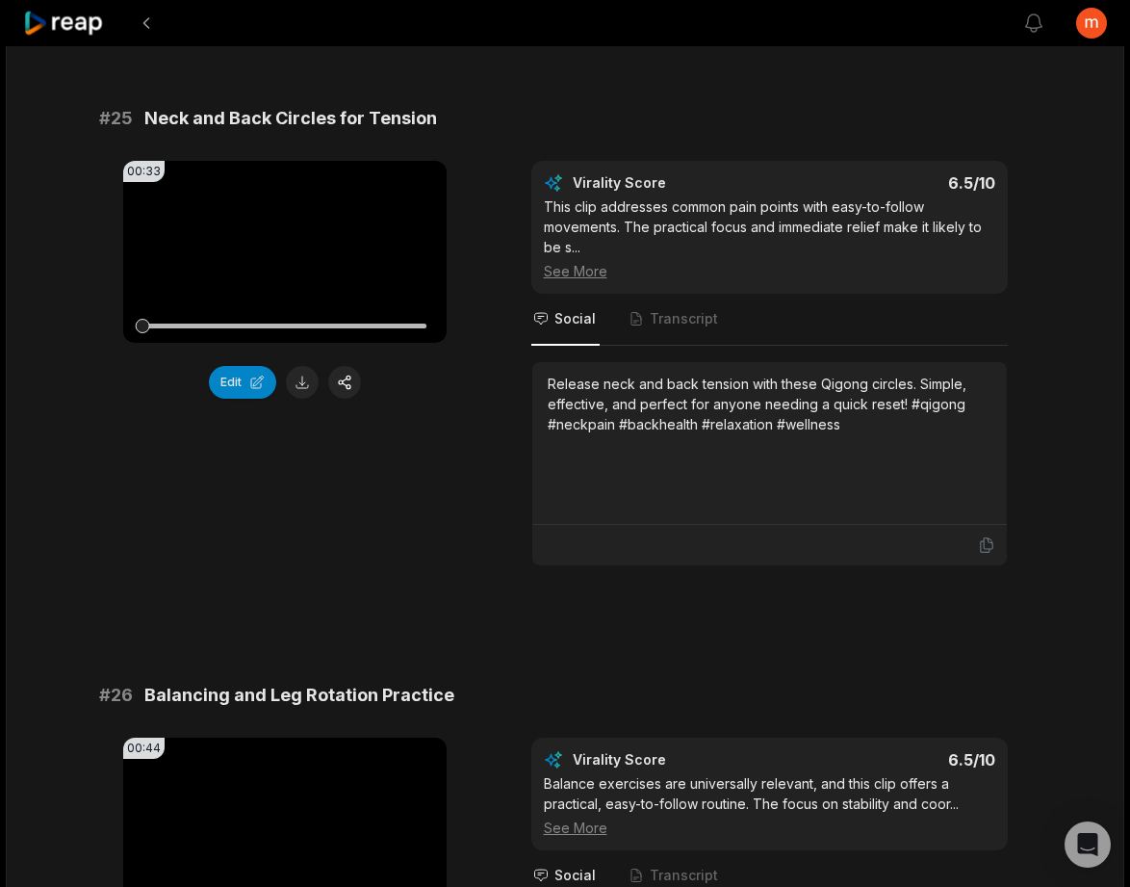
scroll to position [2482, 0]
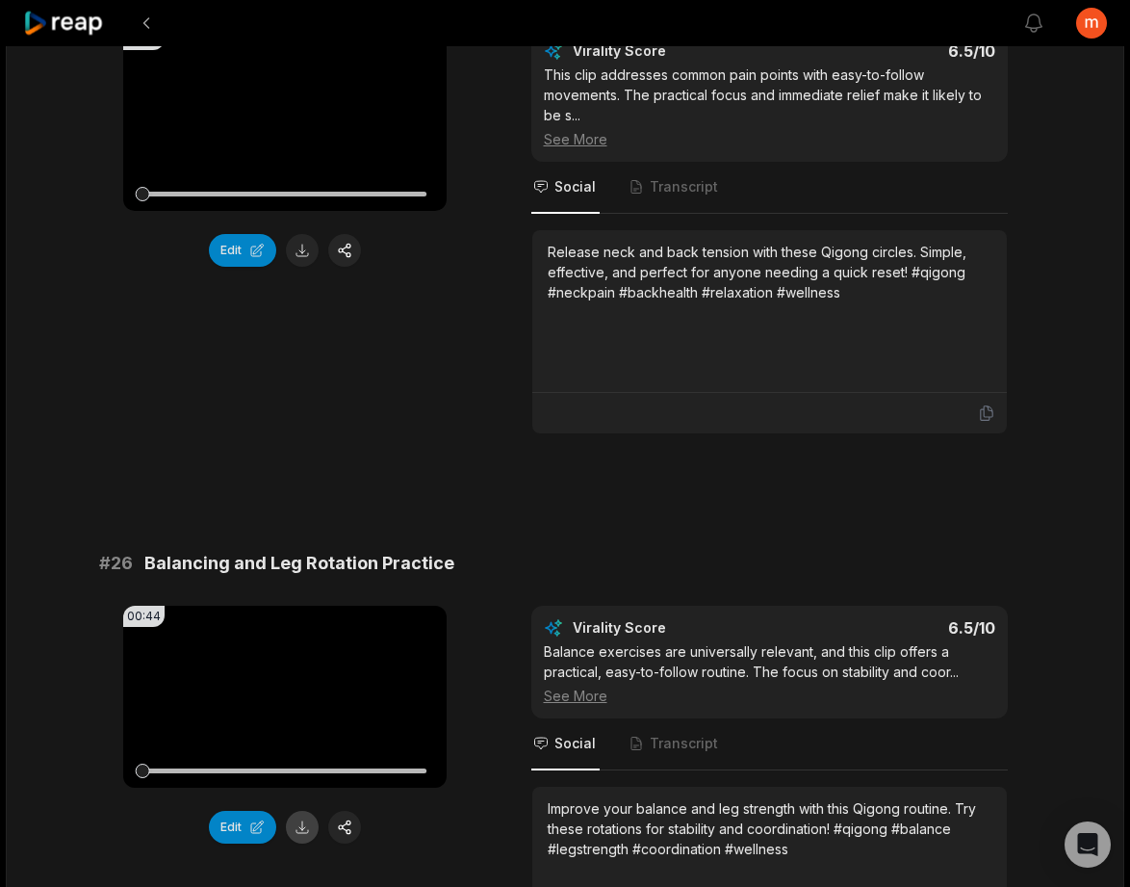
click at [309, 831] on button at bounding box center [302, 827] width 33 height 33
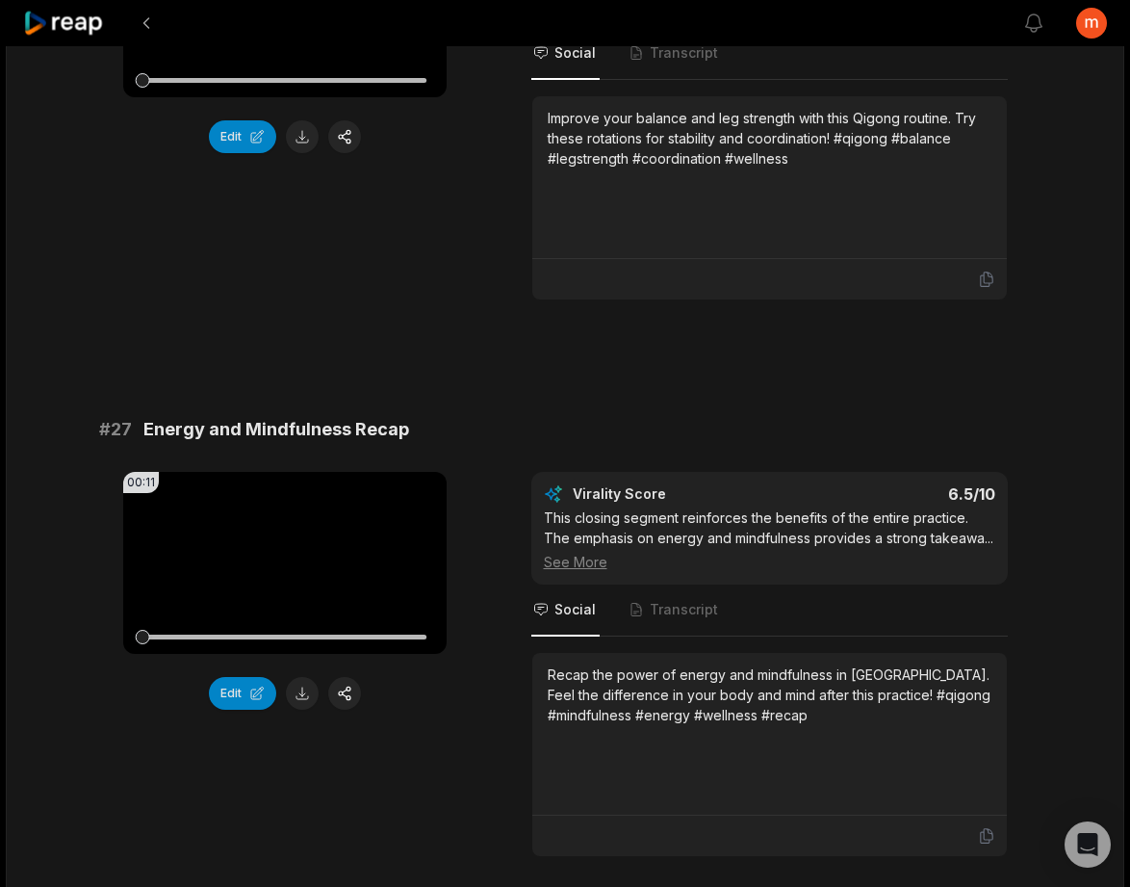
scroll to position [3243, 0]
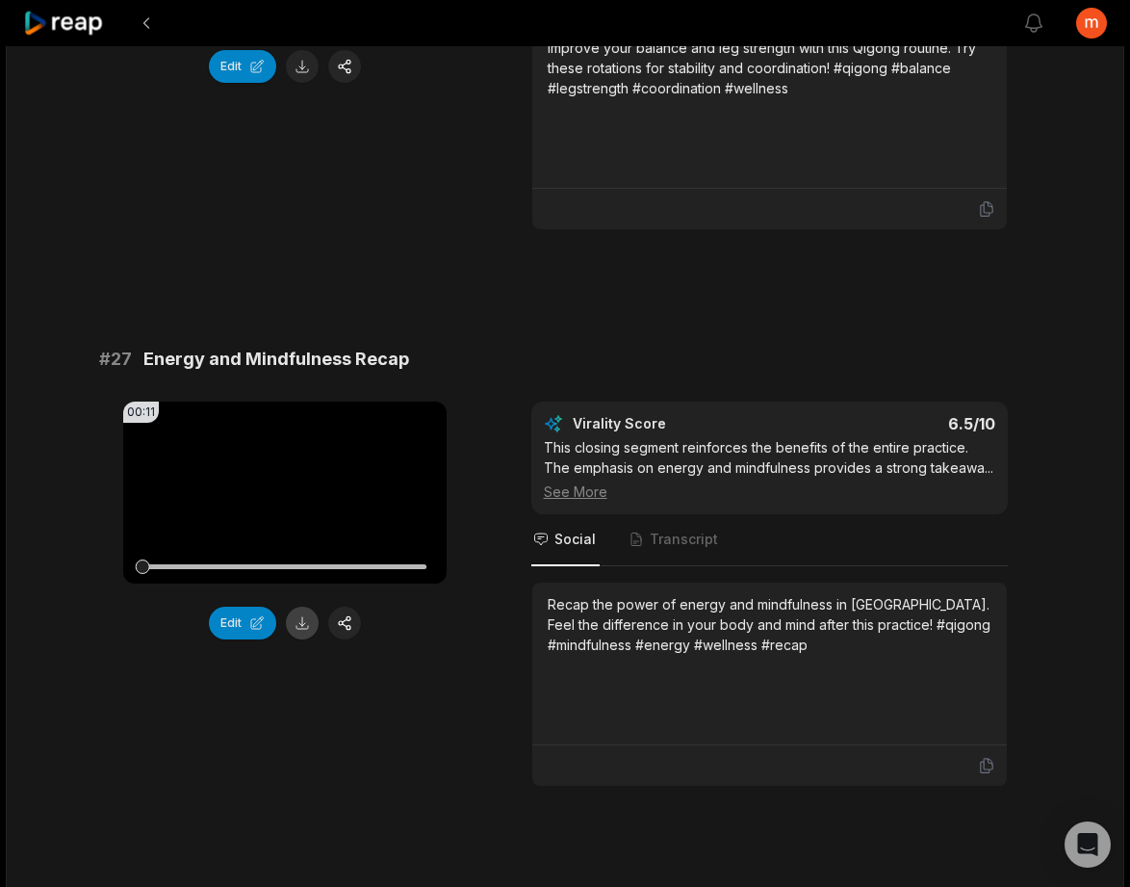
click at [306, 623] on button at bounding box center [302, 623] width 33 height 33
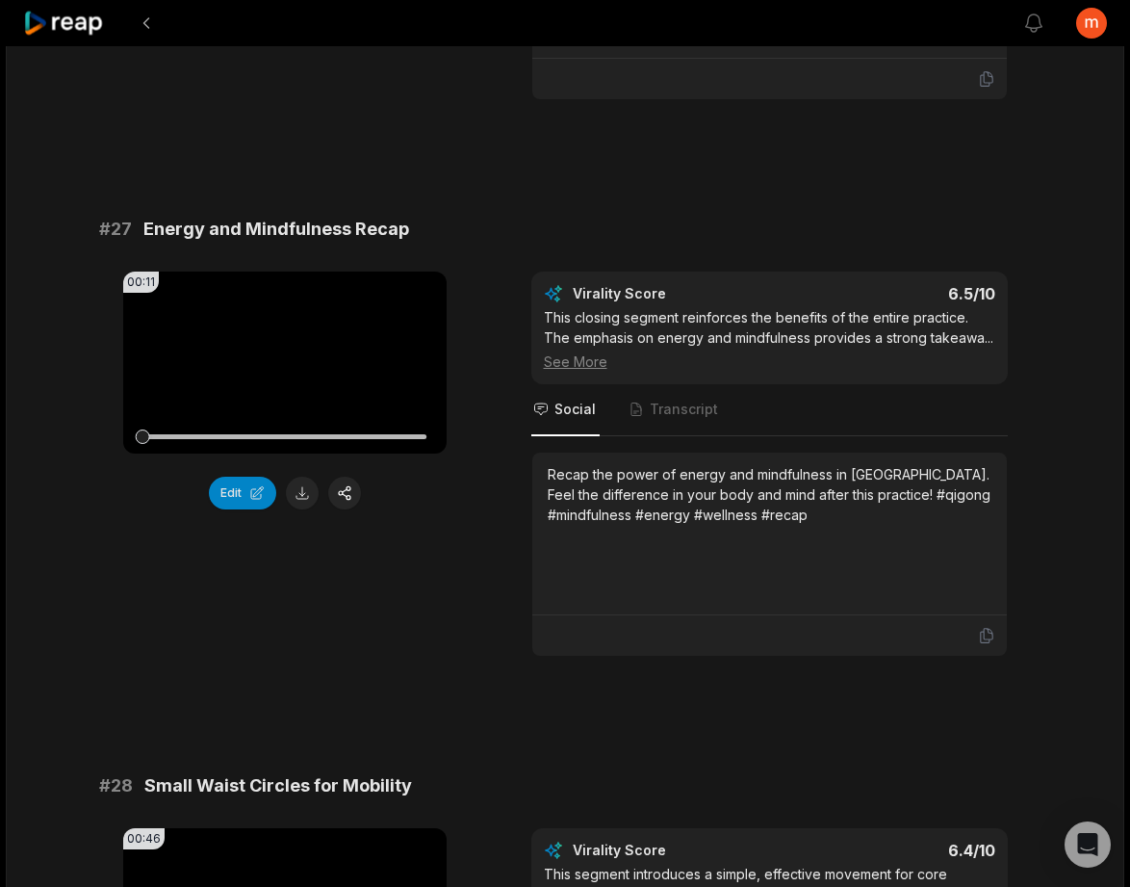
scroll to position [3636, 0]
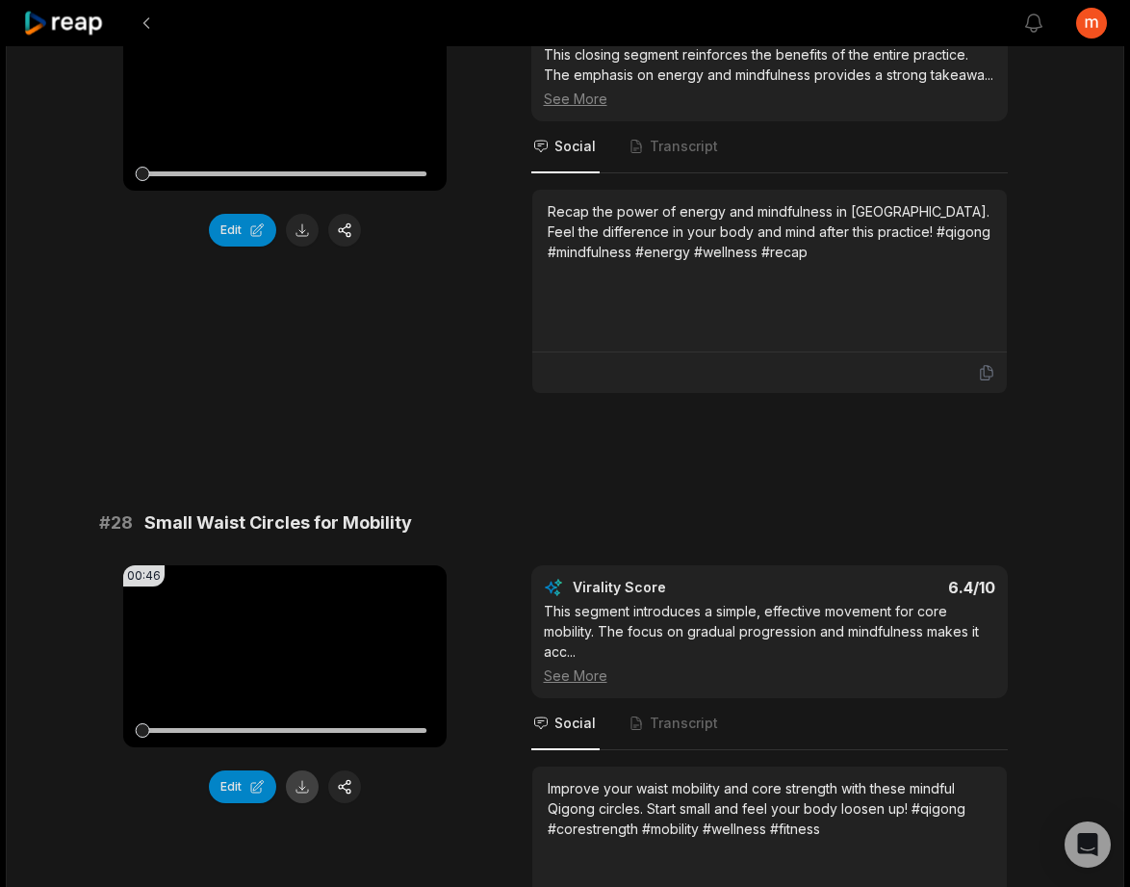
click at [301, 789] on button at bounding box center [302, 786] width 33 height 33
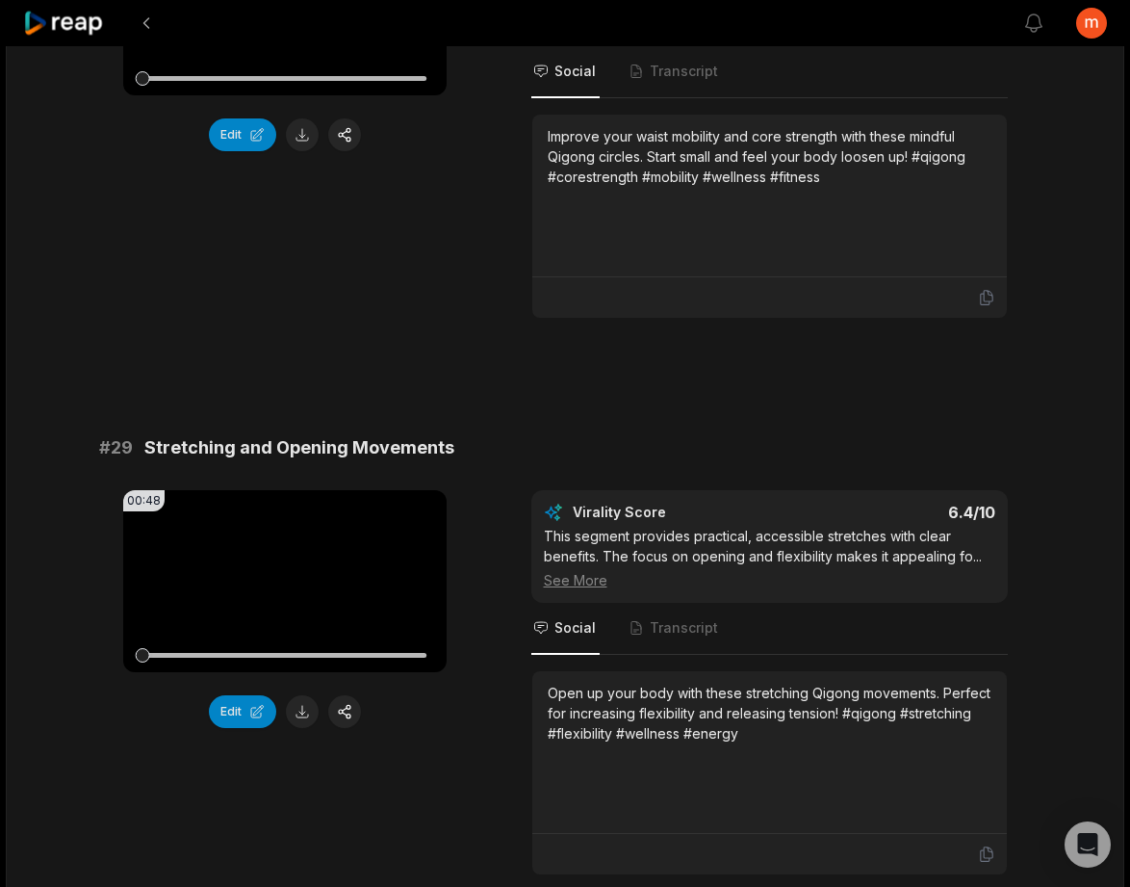
scroll to position [4426, 0]
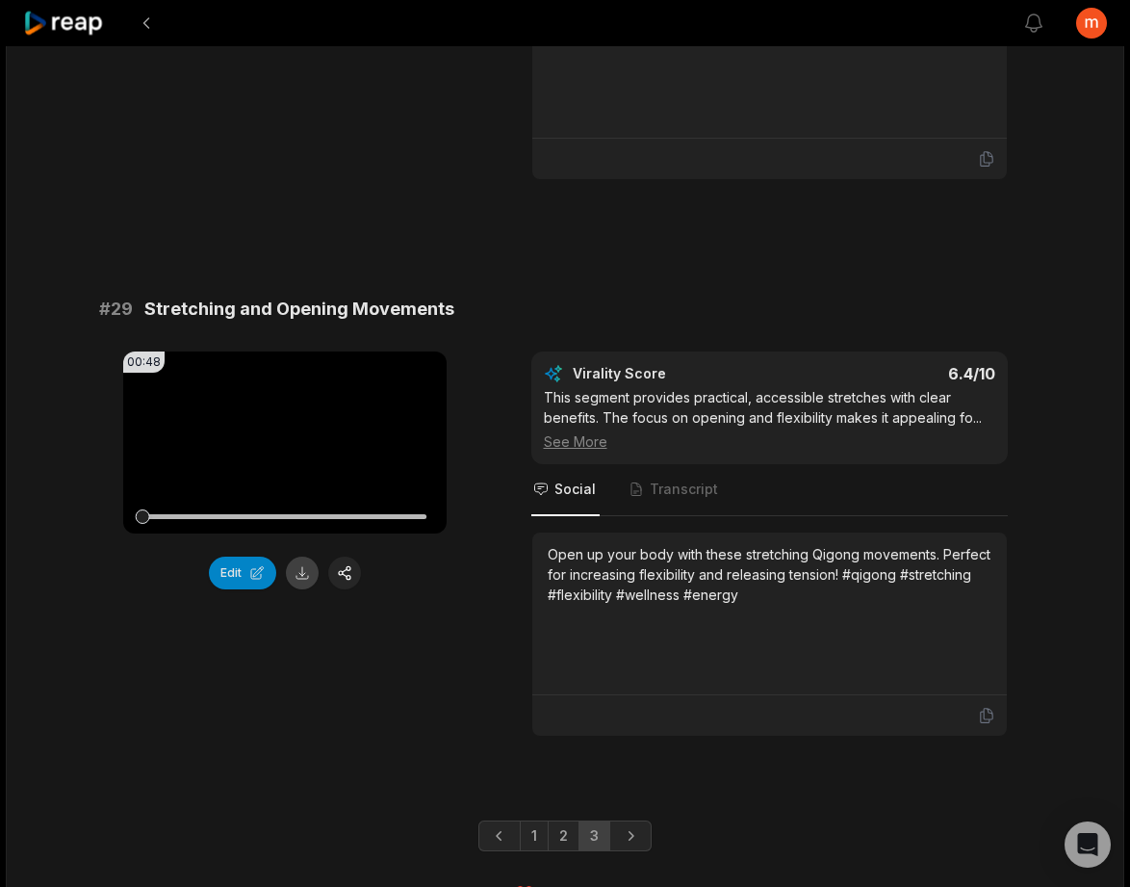
click at [305, 576] on button at bounding box center [302, 573] width 33 height 33
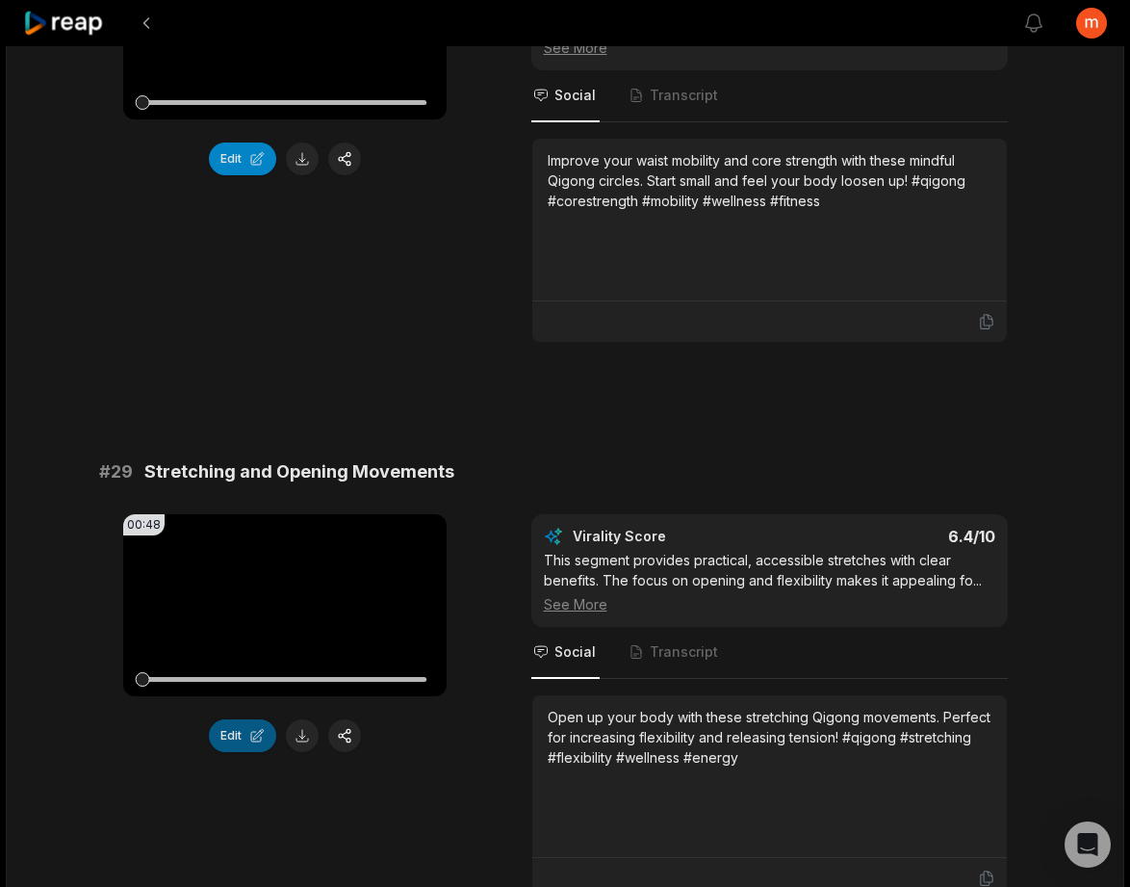
click at [243, 737] on button "Edit" at bounding box center [242, 735] width 67 height 33
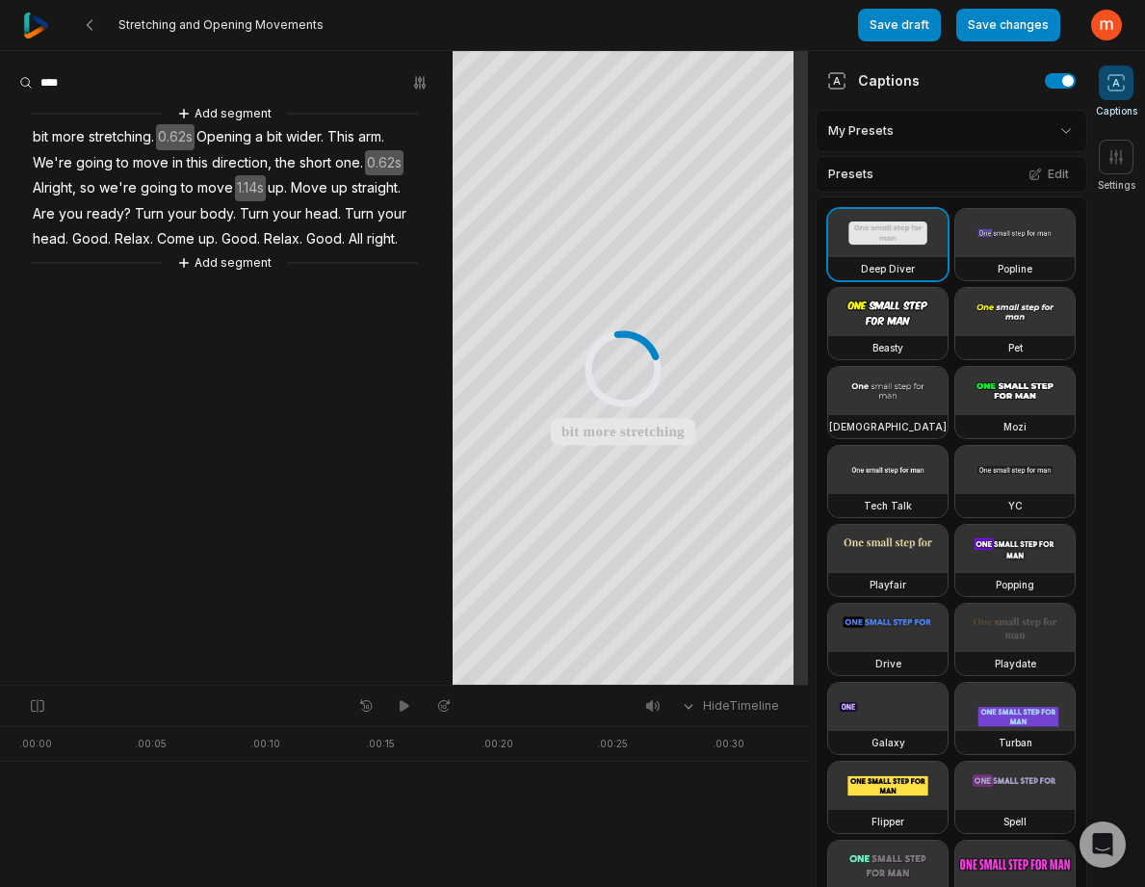
click at [955, 336] on video at bounding box center [1014, 312] width 119 height 48
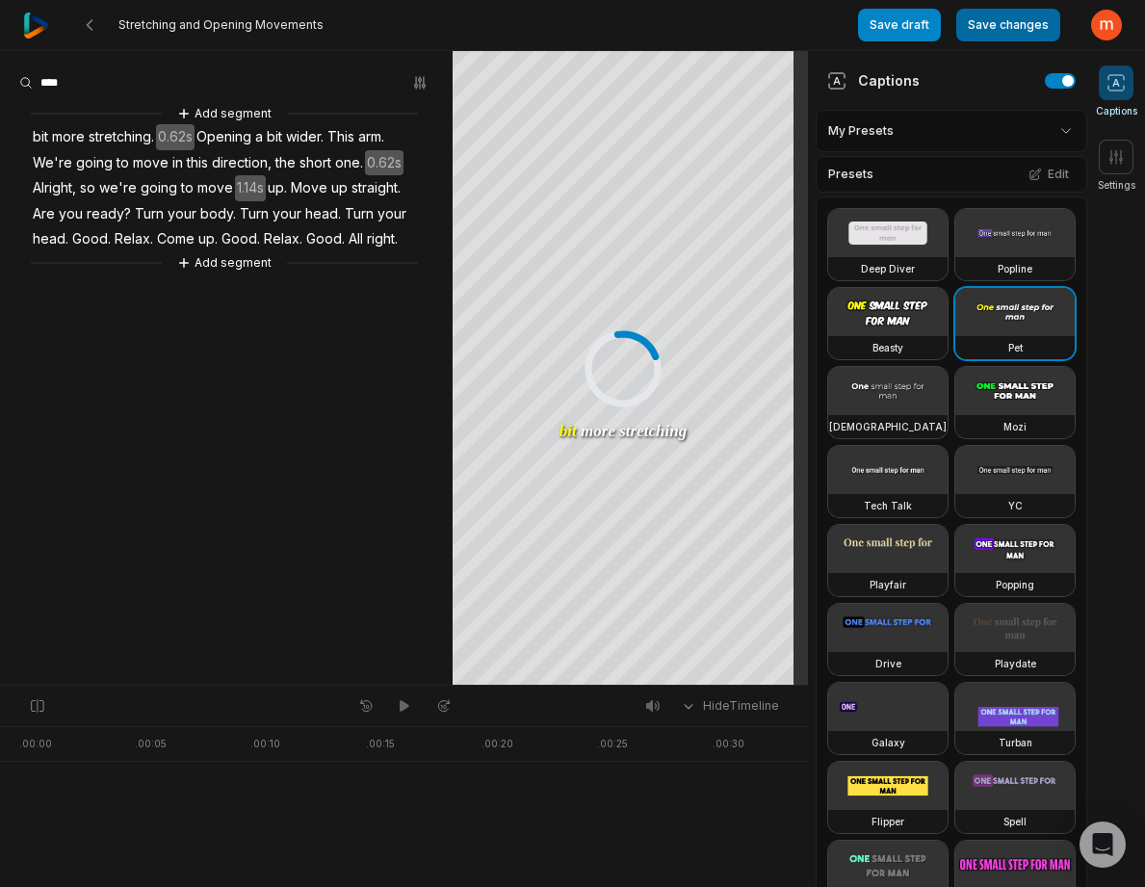
click at [1013, 29] on button "Save changes" at bounding box center [1008, 25] width 104 height 33
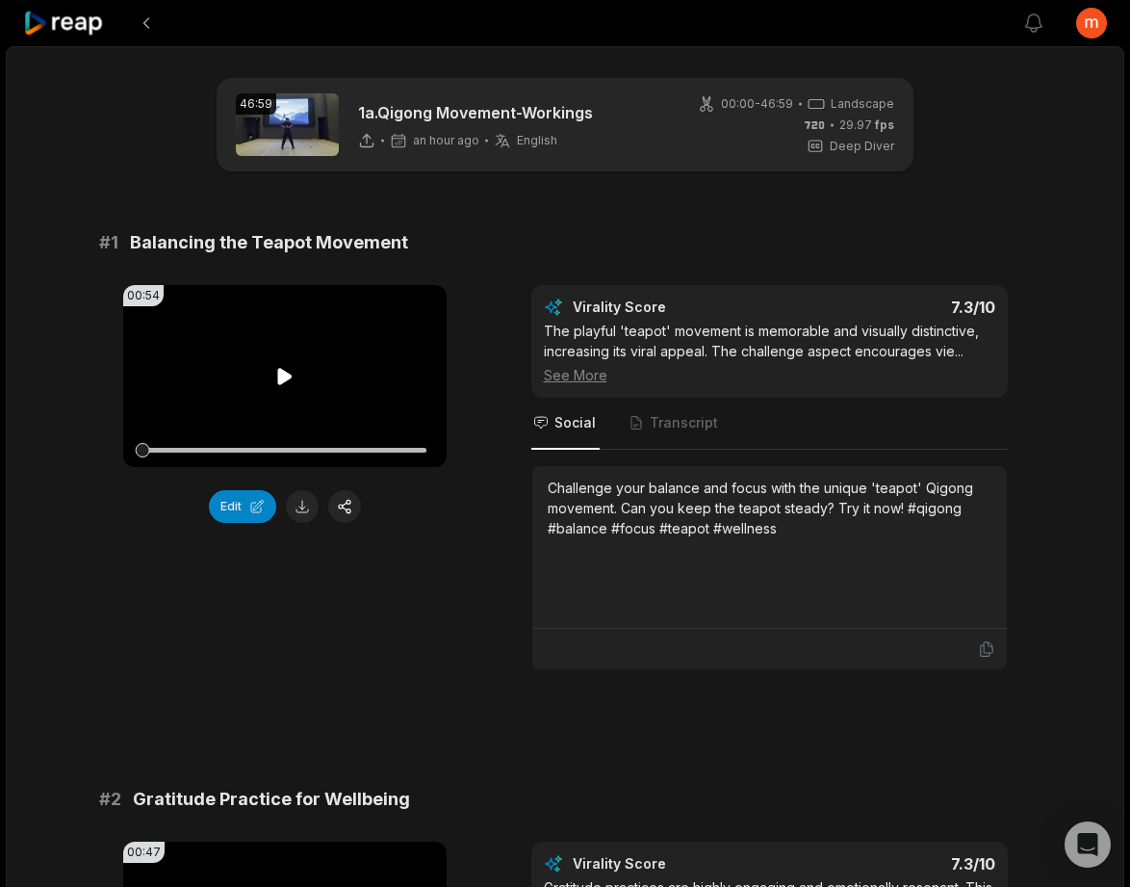
click at [294, 380] on icon at bounding box center [284, 376] width 23 height 23
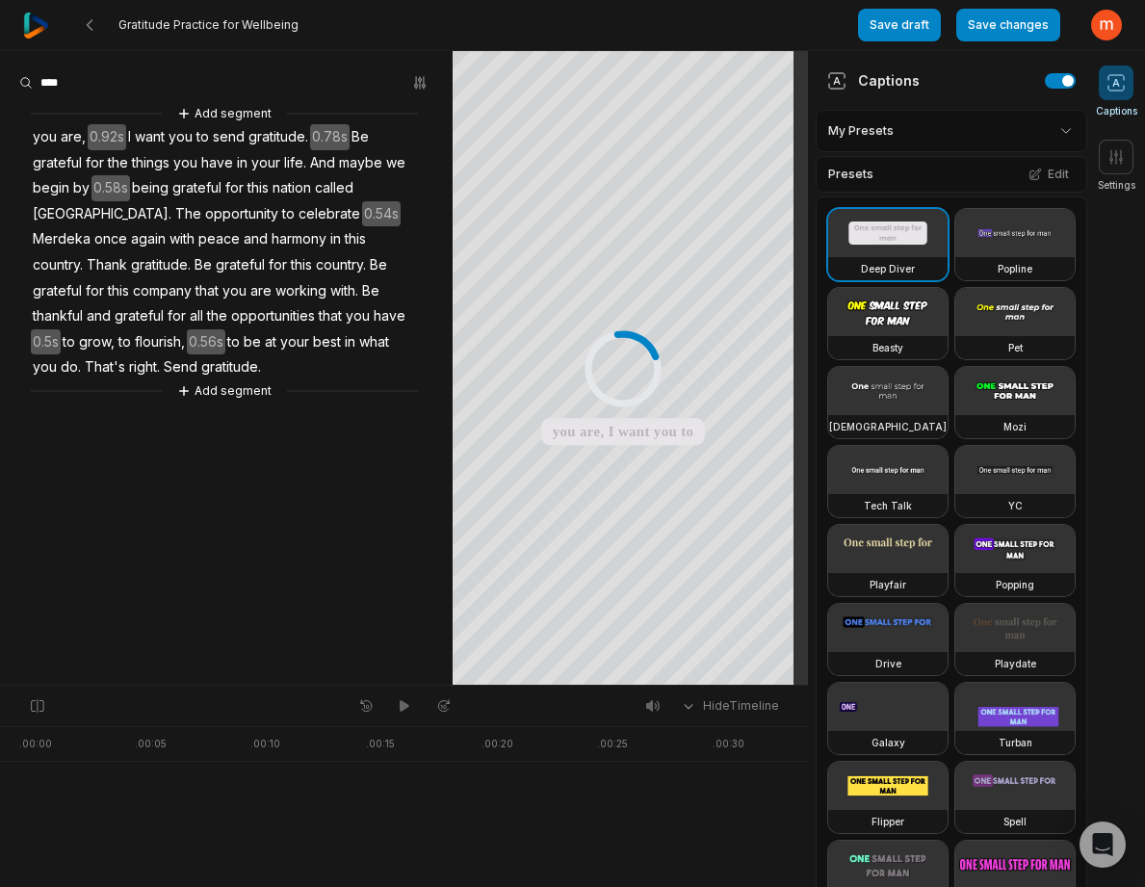
click at [955, 257] on video at bounding box center [1014, 233] width 119 height 48
click at [1119, 373] on div "Captions Settings" at bounding box center [1116, 468] width 58 height 837
click at [86, 21] on icon at bounding box center [89, 24] width 15 height 15
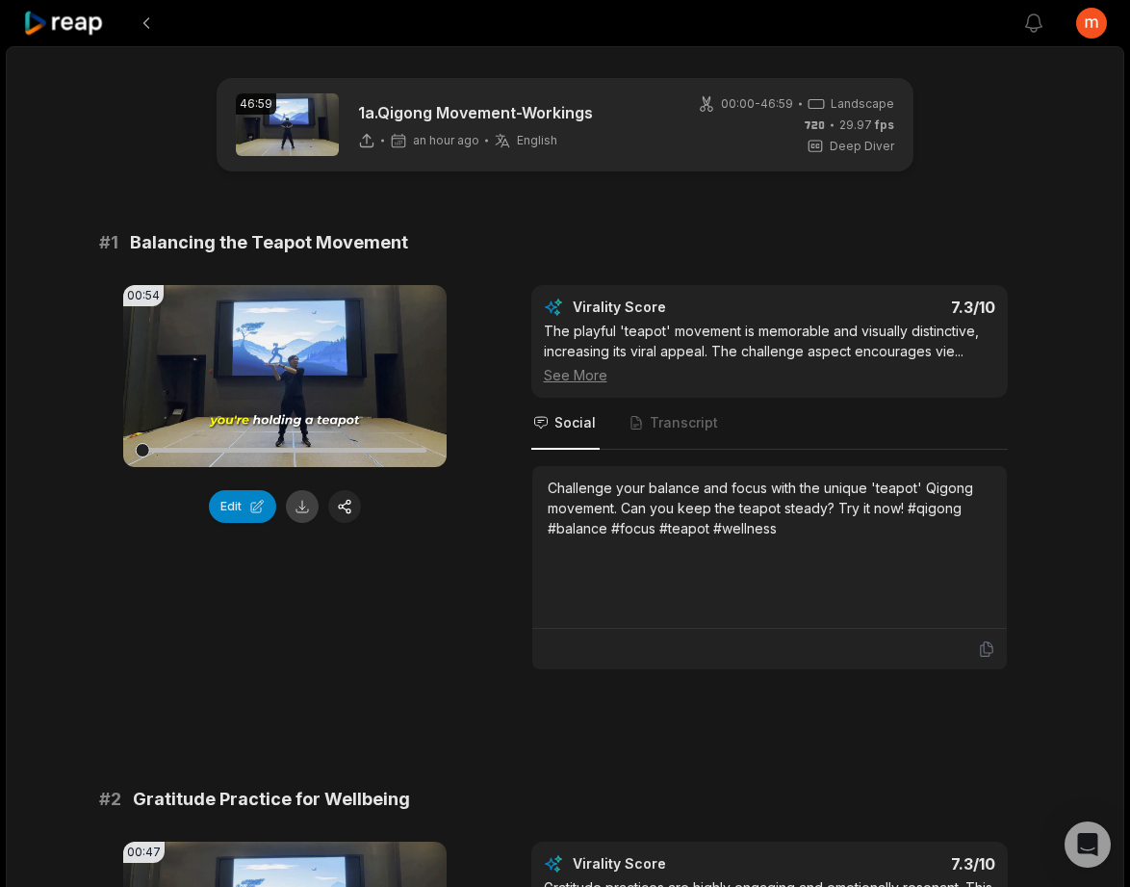
click at [301, 509] on button at bounding box center [302, 506] width 33 height 33
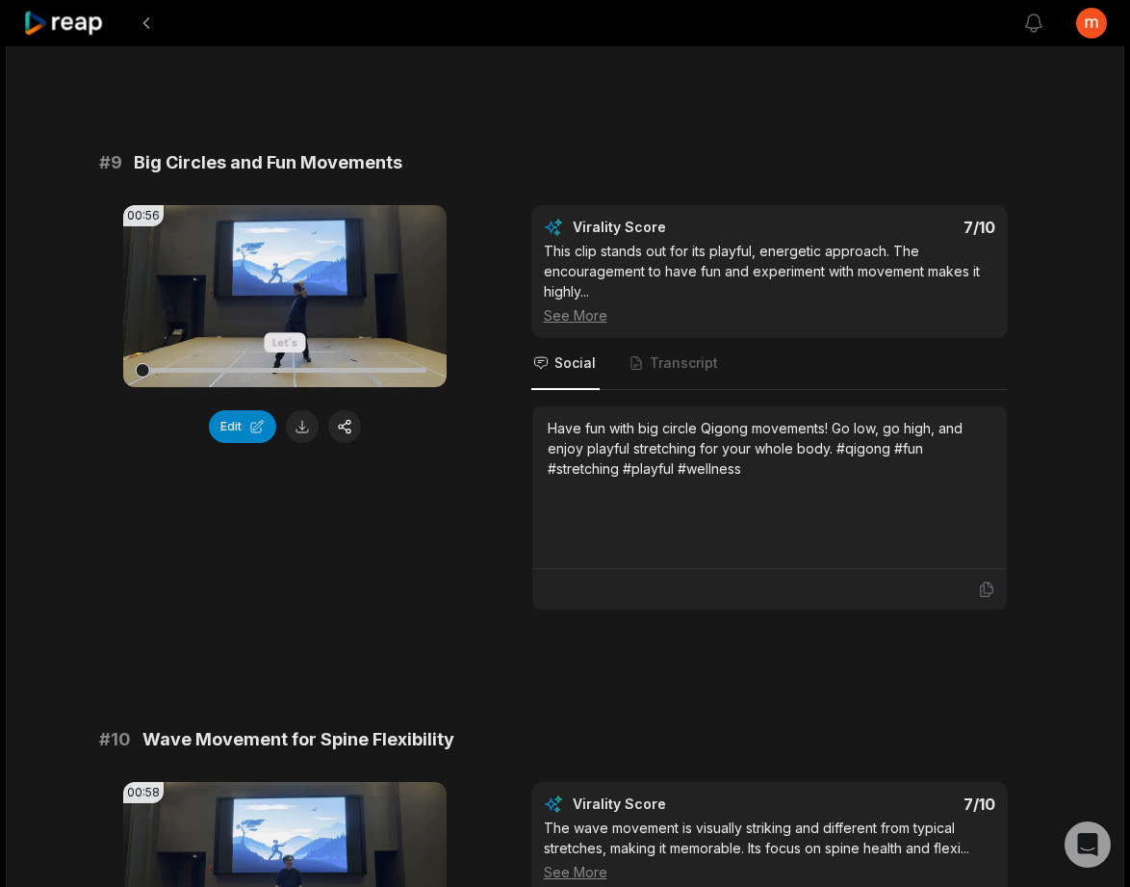
scroll to position [4576, 0]
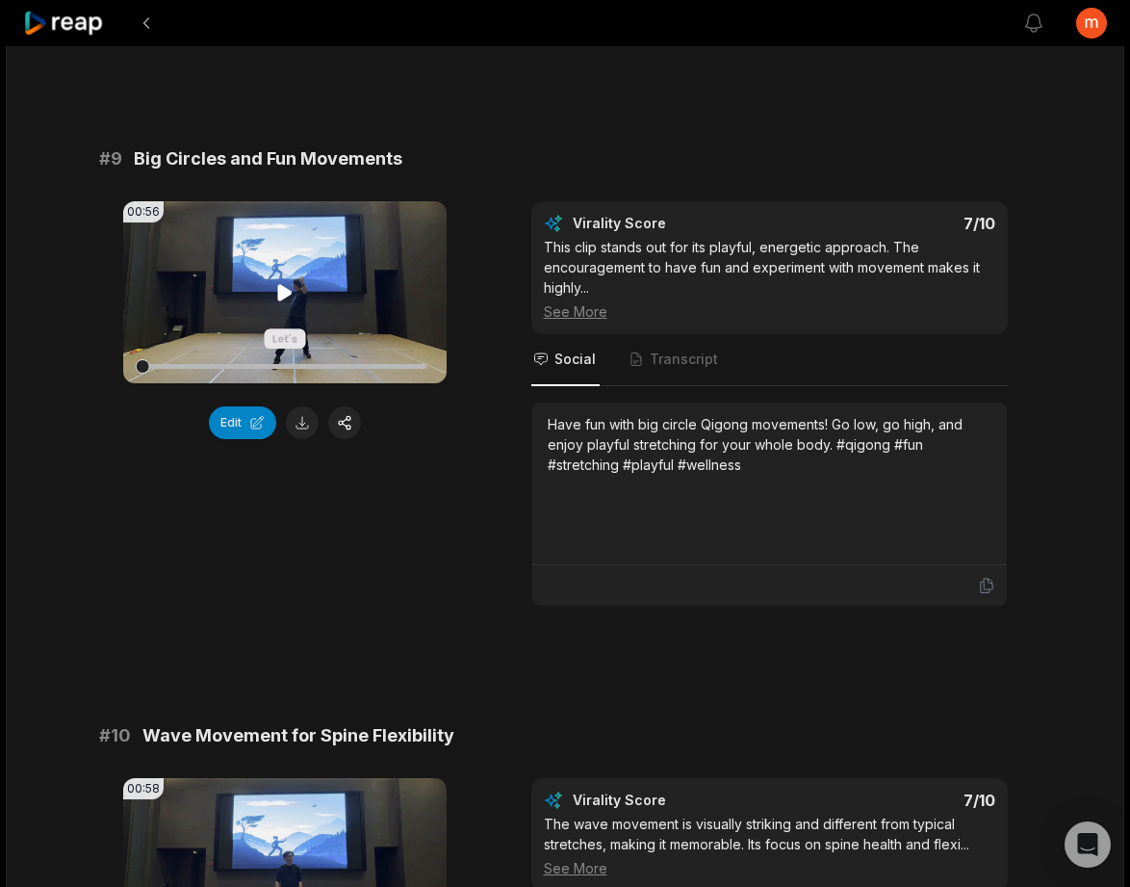
click at [285, 304] on icon at bounding box center [284, 292] width 23 height 23
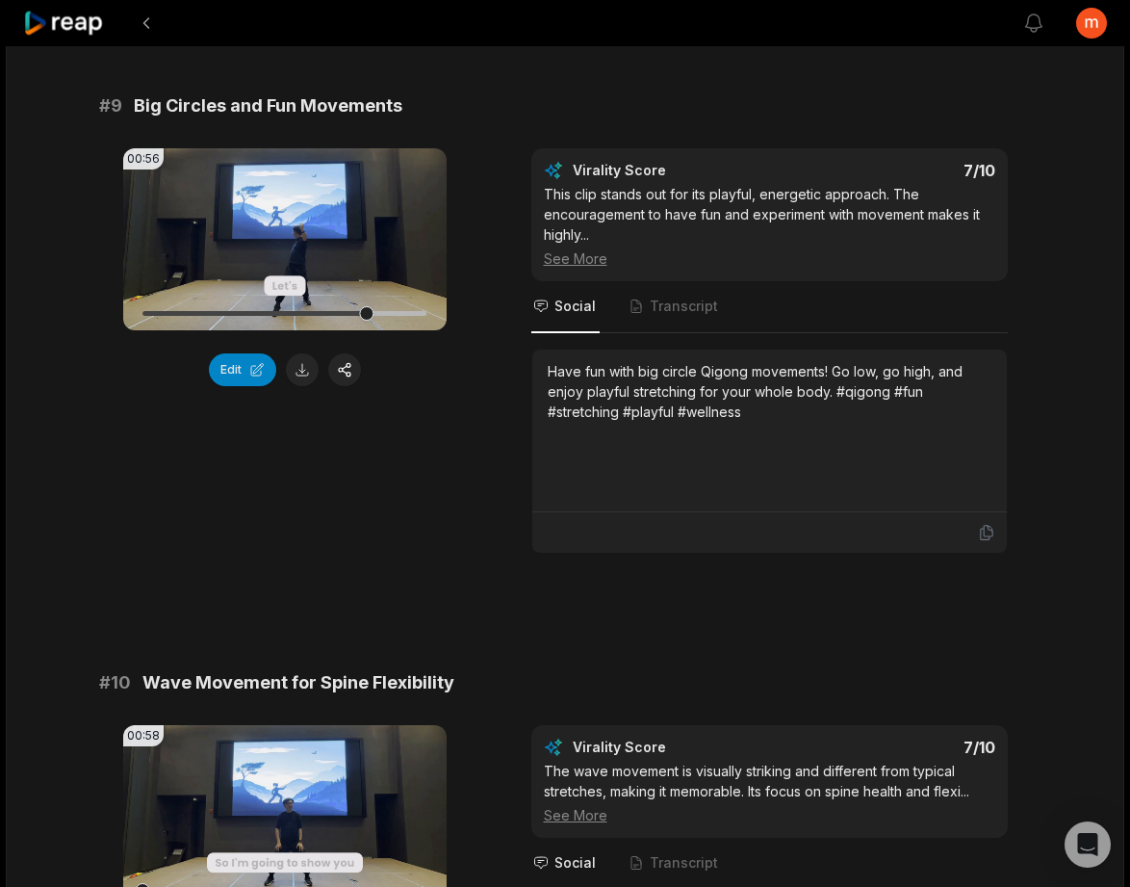
scroll to position [4710, 0]
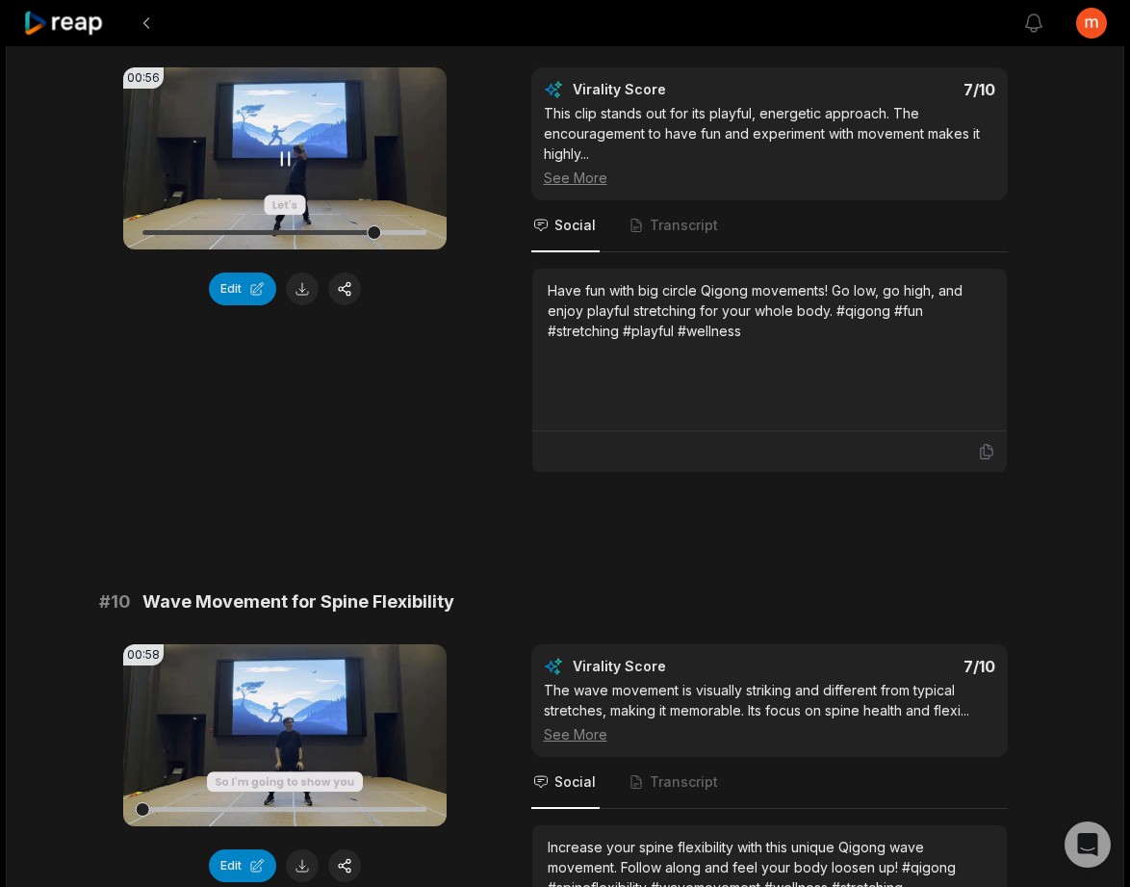
click at [284, 170] on icon at bounding box center [284, 158] width 23 height 23
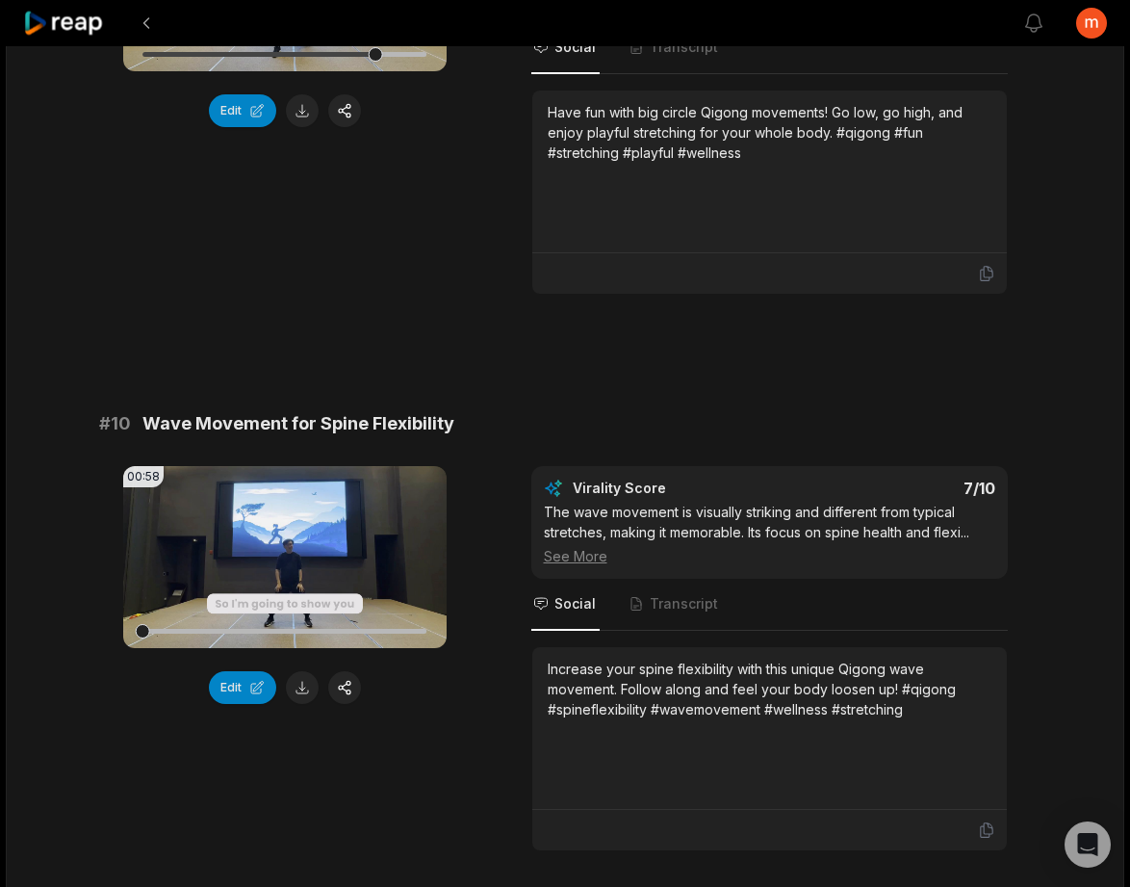
scroll to position [5064, 0]
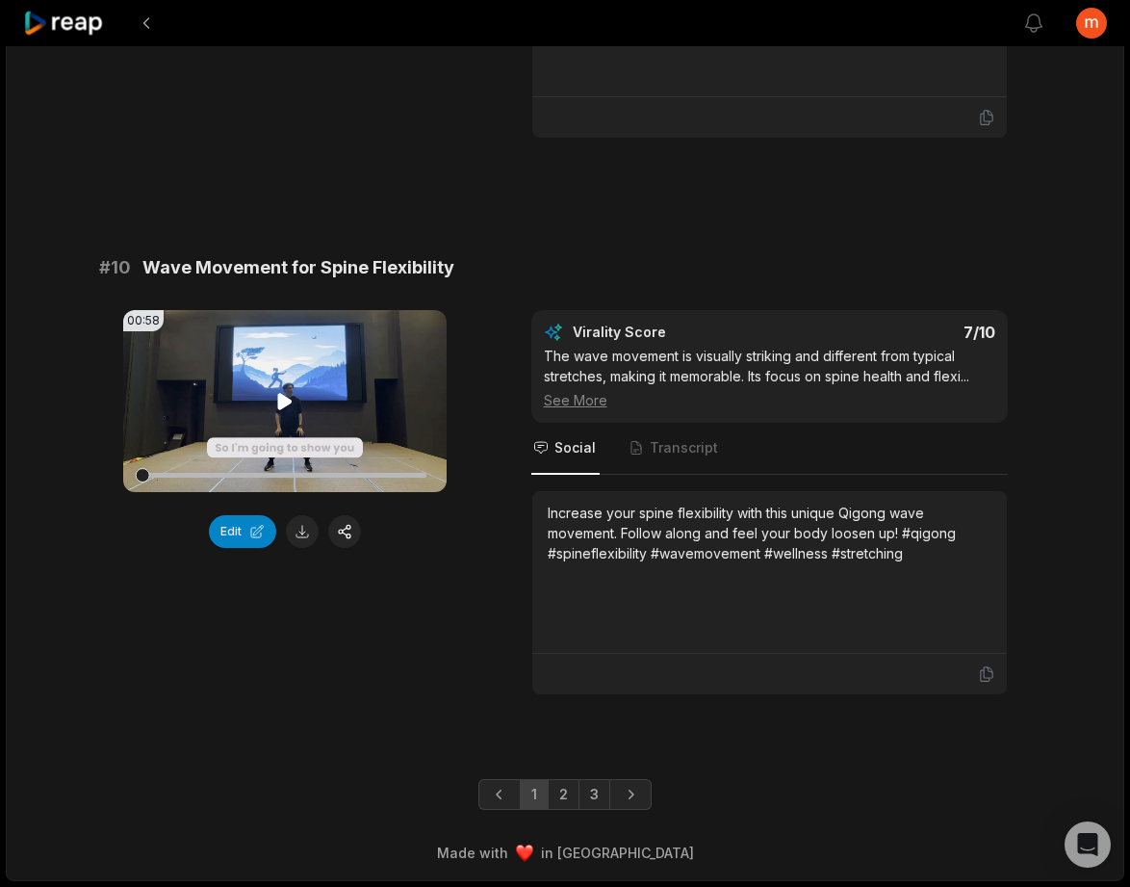
click at [272, 404] on video "Your browser does not support mp4 format." at bounding box center [285, 401] width 324 height 182
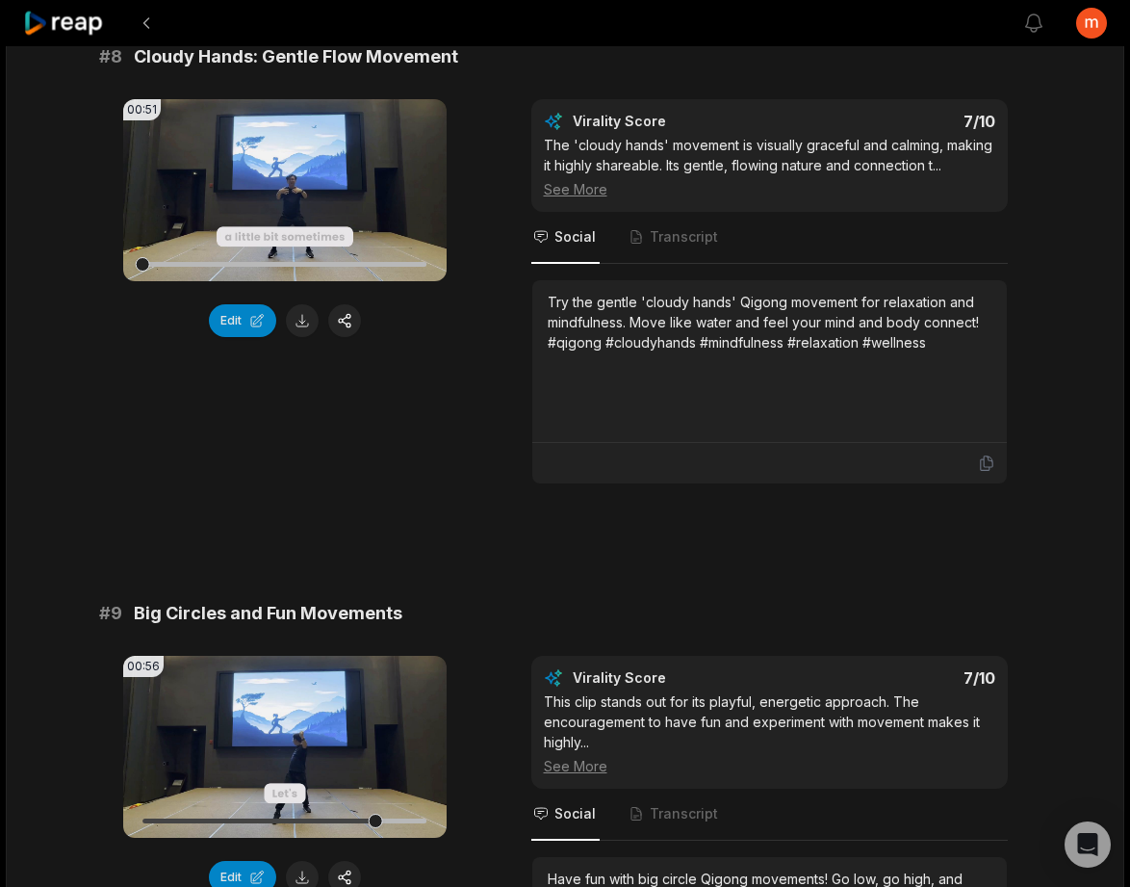
scroll to position [0, 0]
